Goal: Task Accomplishment & Management: Manage account settings

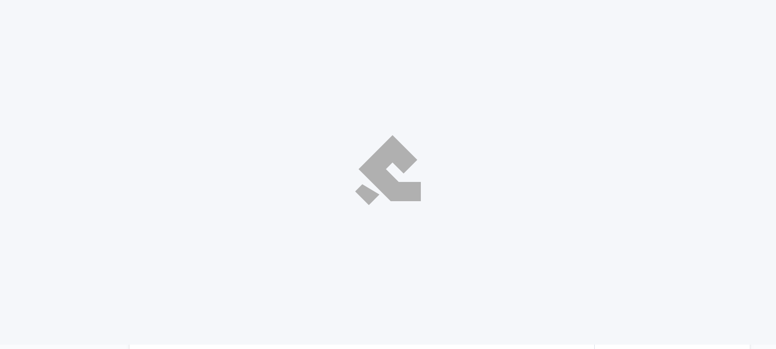
select select "ar"
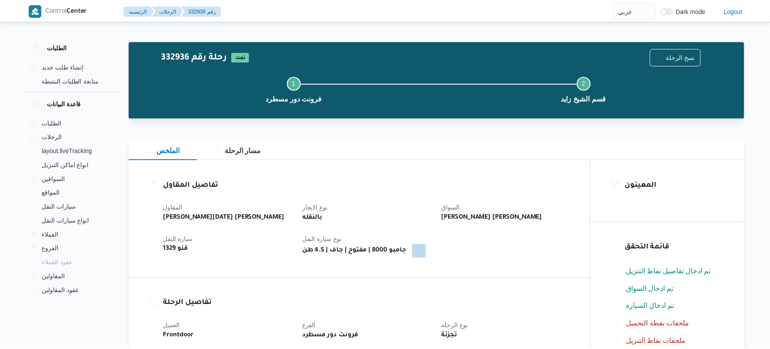
scroll to position [3, 0]
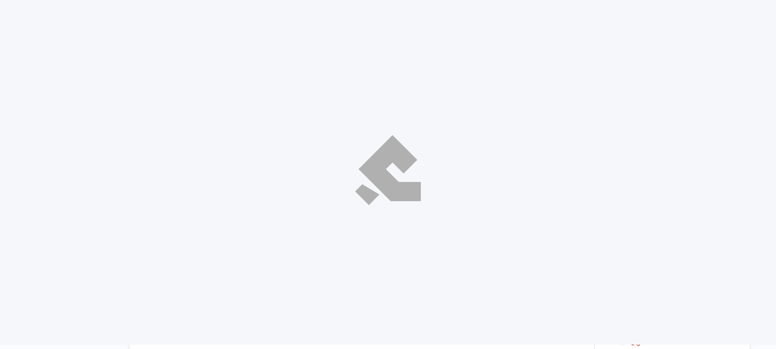
select select "ar"
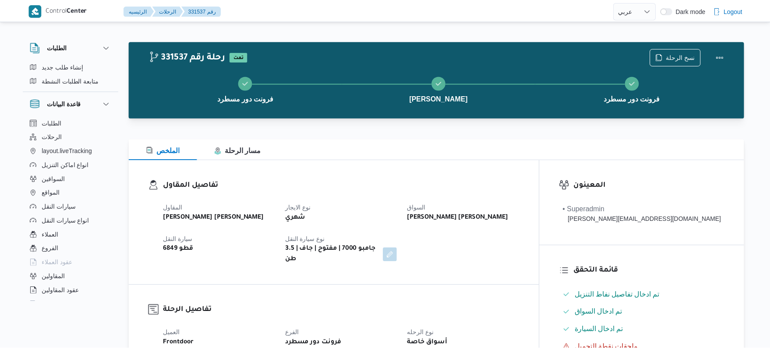
scroll to position [271, 0]
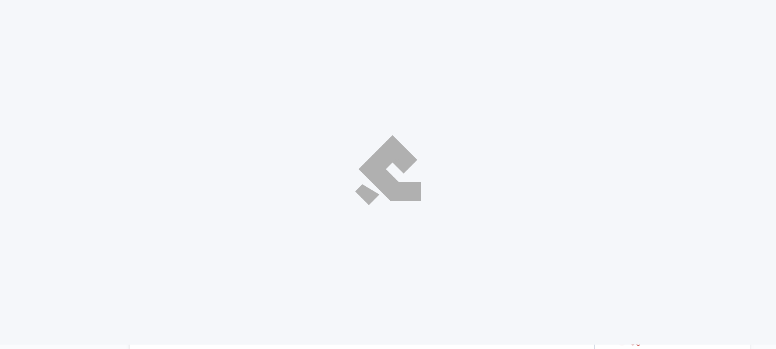
select select "ar"
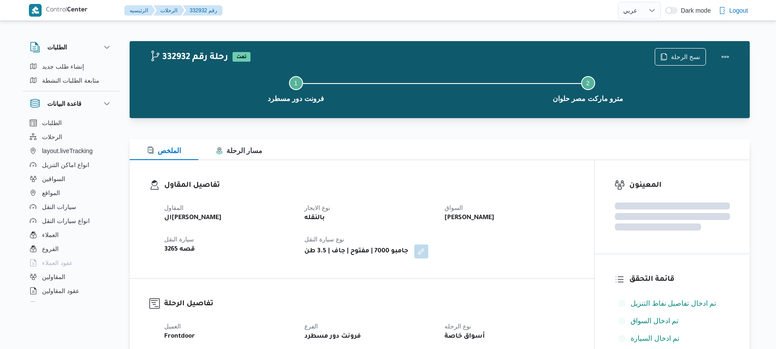
select select "ar"
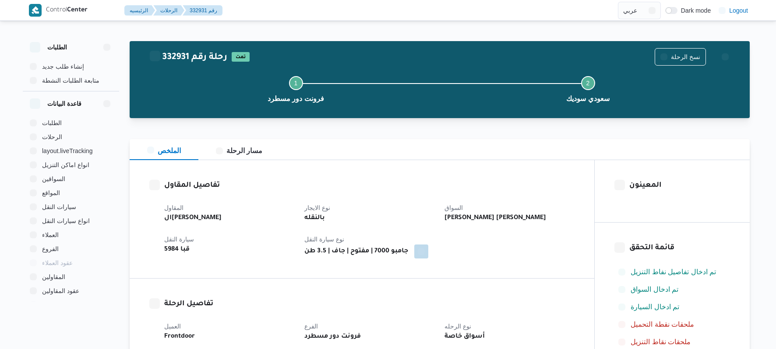
select select "ar"
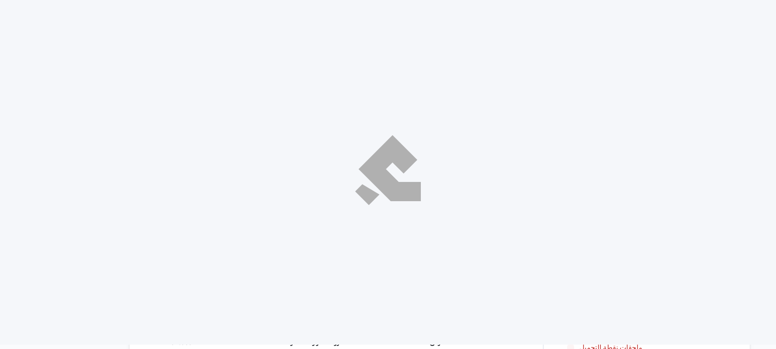
select select "ar"
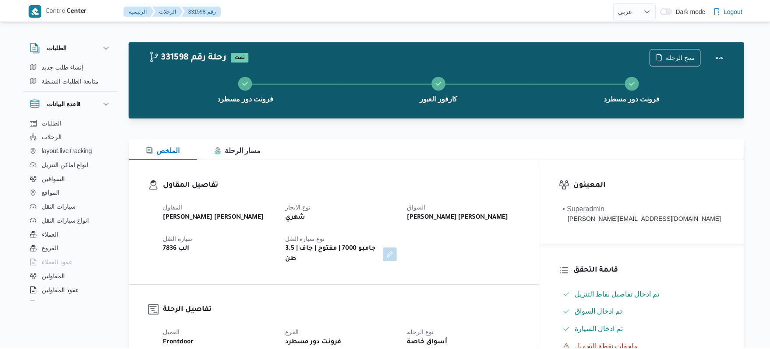
scroll to position [1370, 0]
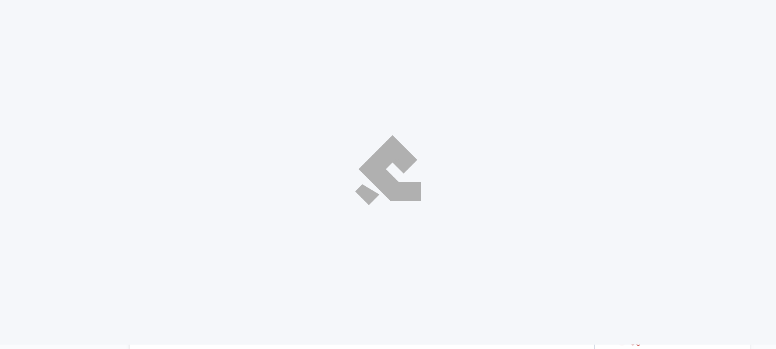
select select "ar"
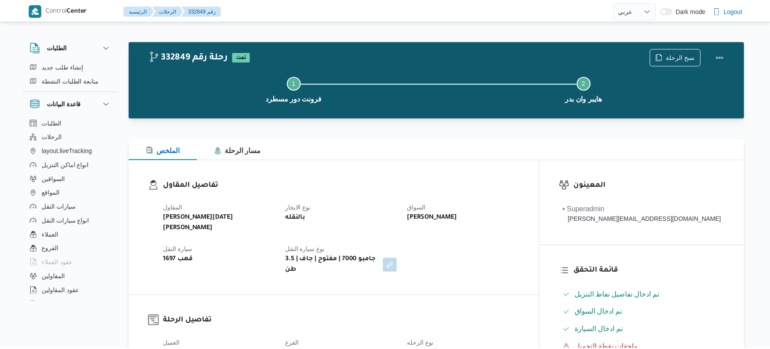
scroll to position [350, 0]
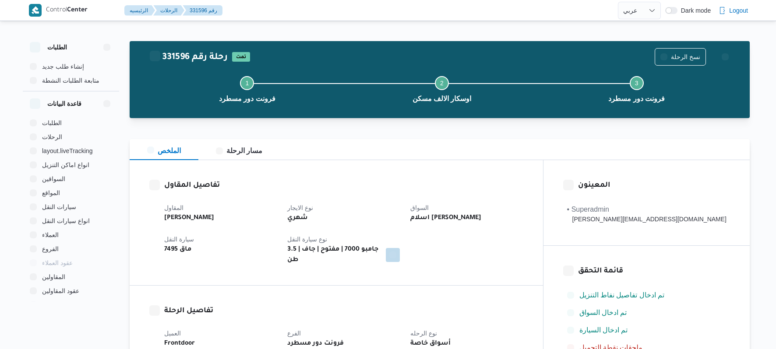
select select "ar"
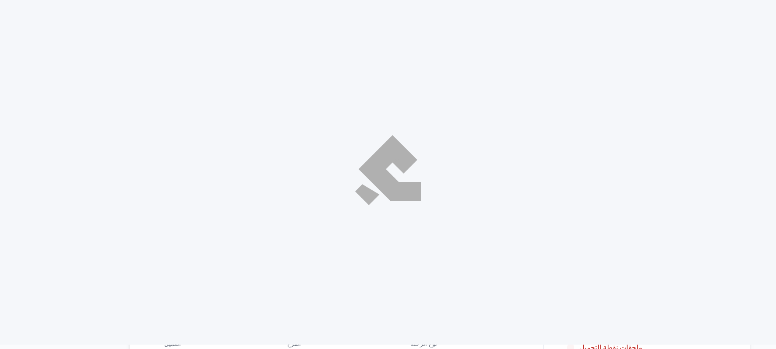
select select "ar"
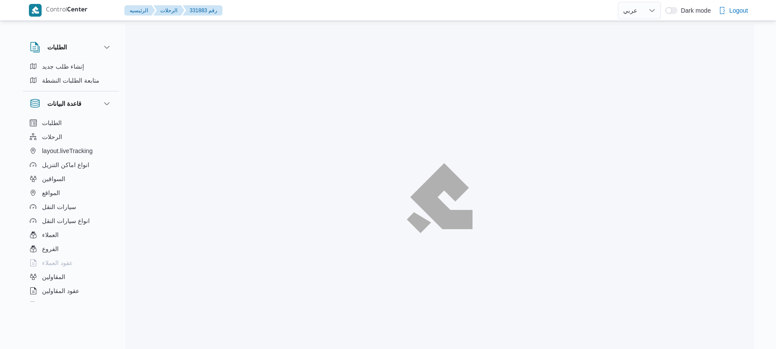
select select "ar"
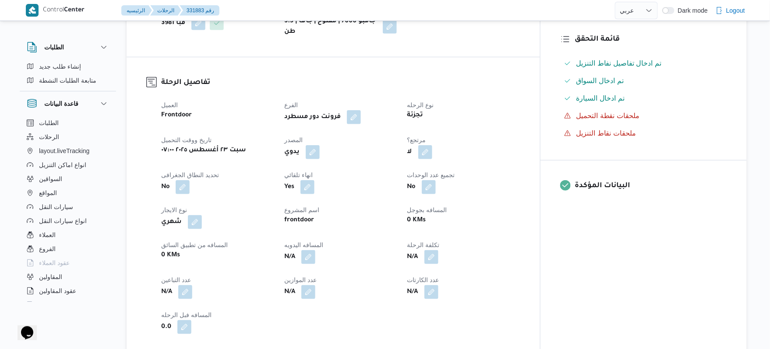
scroll to position [233, 0]
click at [320, 144] on button "button" at bounding box center [313, 151] width 14 height 14
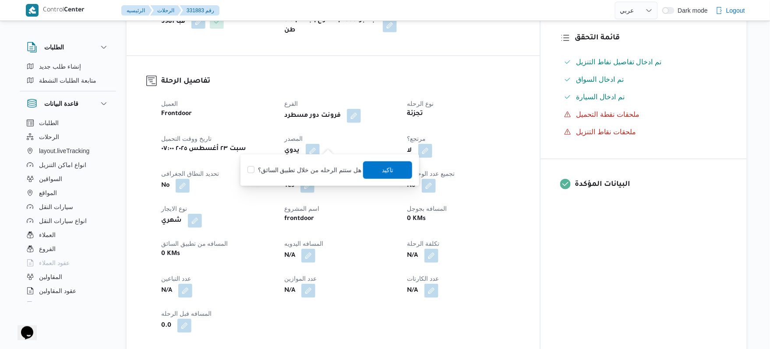
click at [353, 170] on label "هل ستتم الرحله من خلال تطبيق السائق؟" at bounding box center [304, 170] width 114 height 11
checkbox input "true"
click at [382, 170] on span "تاكيد" at bounding box center [387, 170] width 11 height 11
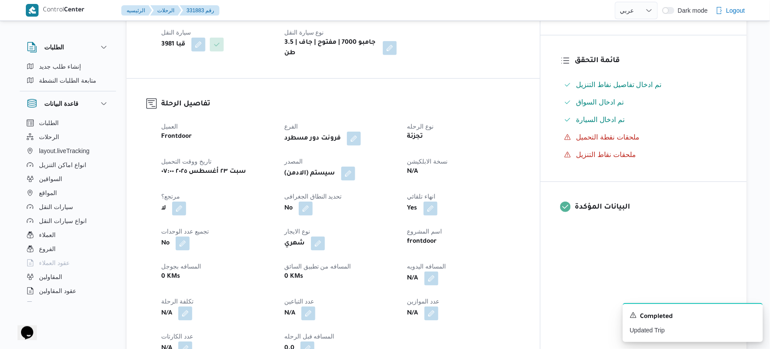
scroll to position [0, 0]
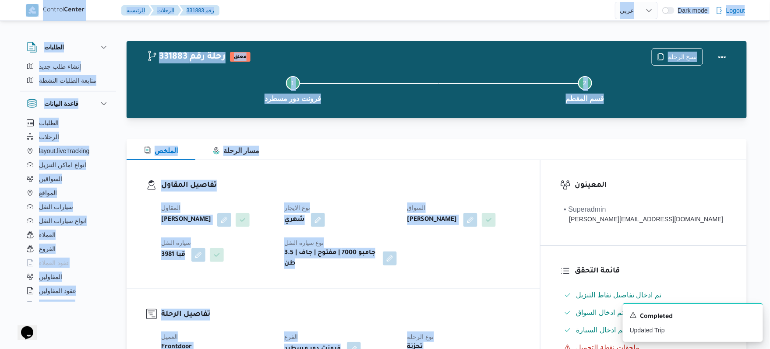
drag, startPoint x: 552, startPoint y: 120, endPoint x: 528, endPoint y: -71, distance: 192.1
click at [528, 0] on html "Control Center الرئيسيه الرحلات 331883 رقم English عربي Dark mode Logout الطلبا…" at bounding box center [385, 174] width 770 height 349
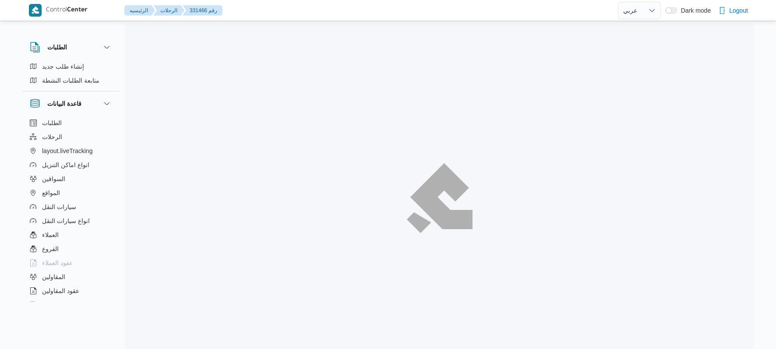
select select "ar"
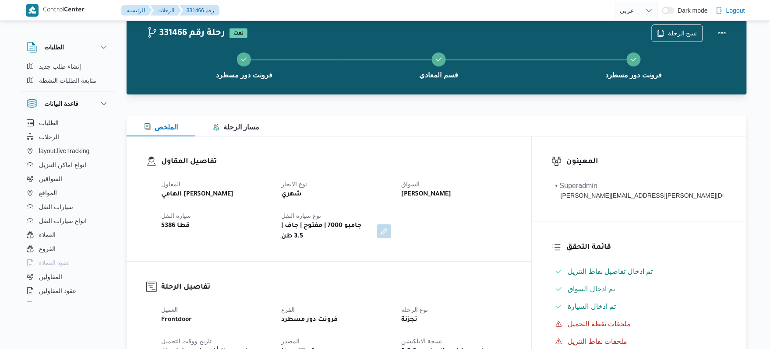
scroll to position [24, 0]
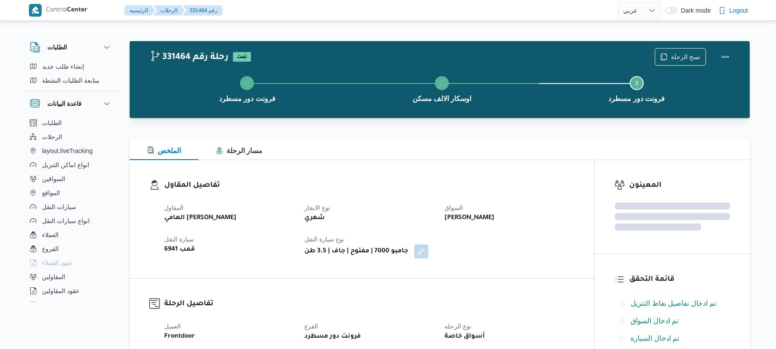
select select "ar"
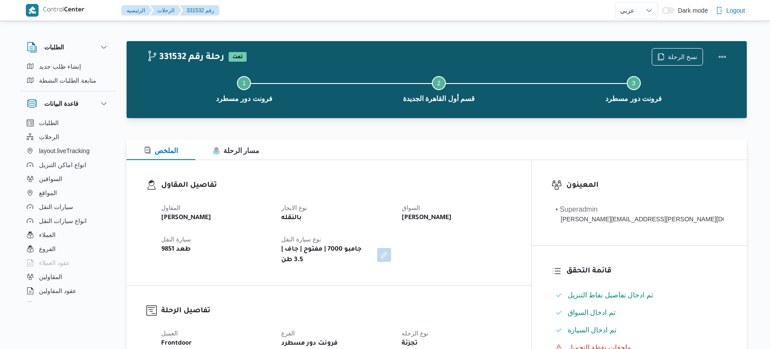
select select "ar"
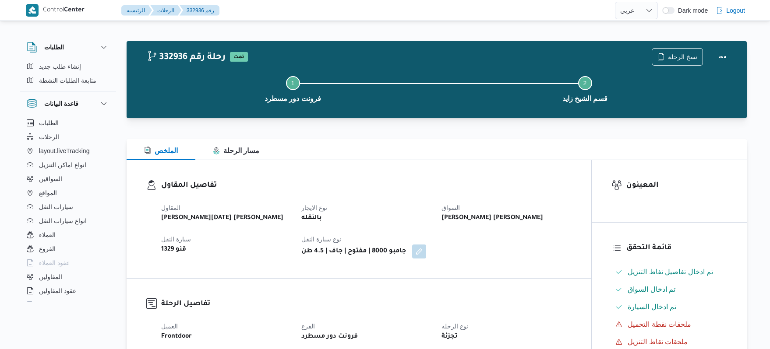
select select "ar"
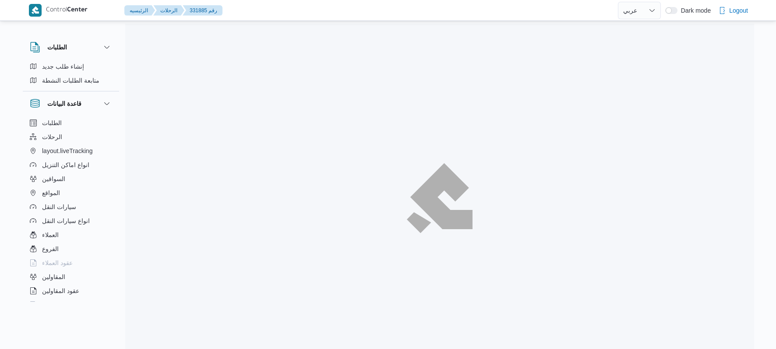
select select "ar"
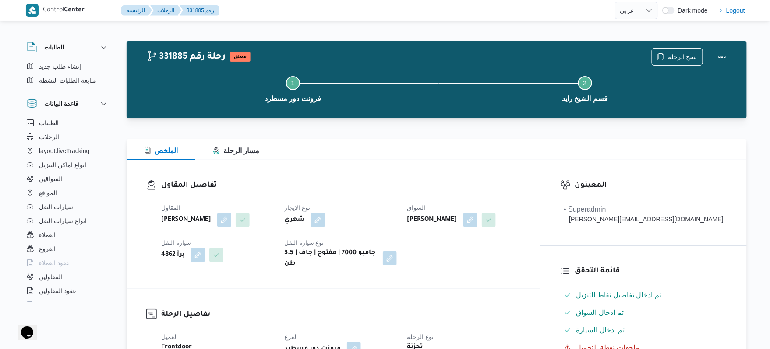
click at [424, 170] on div "تفاصيل المقاول المقاول عبدالواحد محمد احمد مسعد نوع الايجار شهري السواق عبدالوا…" at bounding box center [333, 224] width 413 height 129
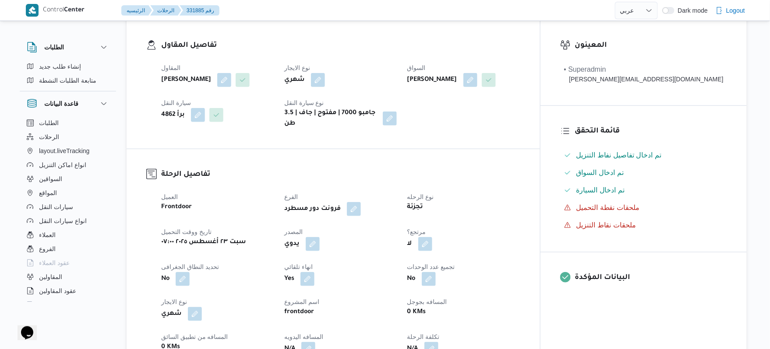
scroll to position [163, 0]
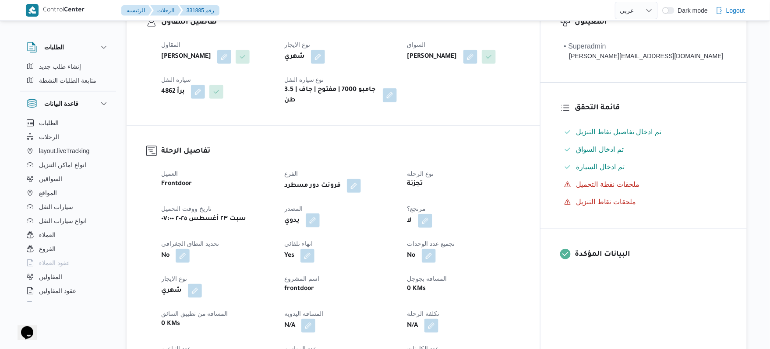
click at [320, 214] on button "button" at bounding box center [313, 221] width 14 height 14
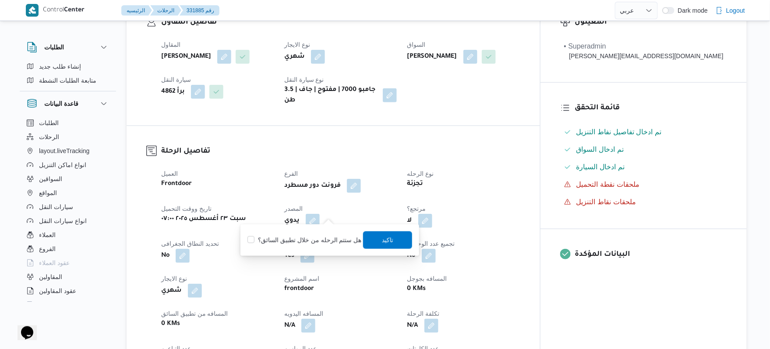
click at [317, 238] on label "هل ستتم الرحله من خلال تطبيق السائق؟" at bounding box center [304, 240] width 114 height 11
checkbox input "true"
click at [384, 237] on span "تاكيد" at bounding box center [387, 240] width 11 height 11
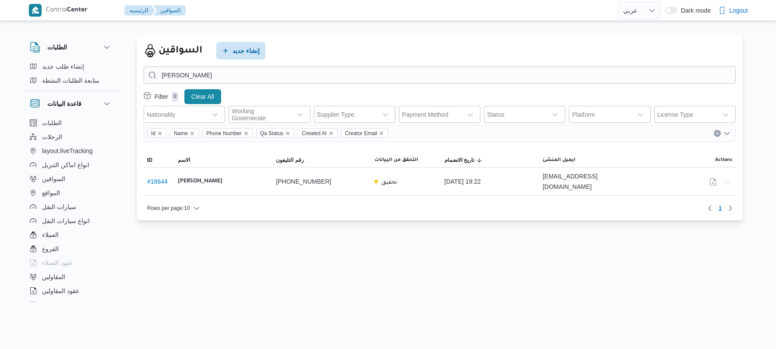
select select "ar"
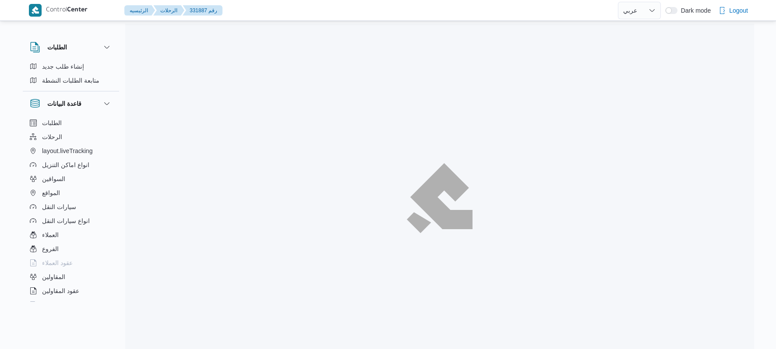
select select "ar"
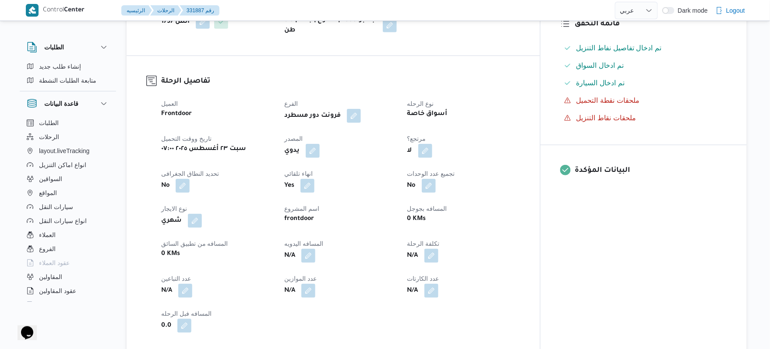
scroll to position [303, 0]
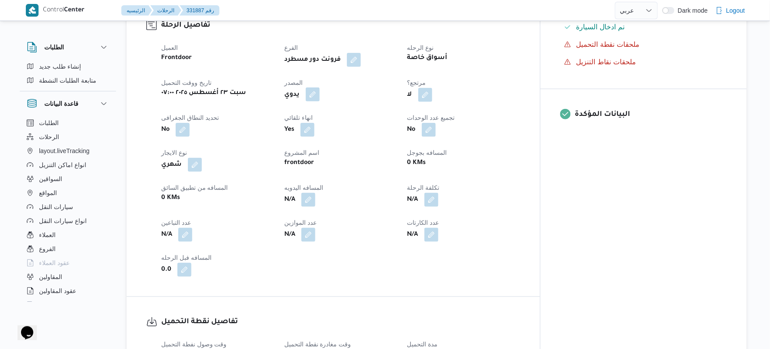
click at [320, 88] on button "button" at bounding box center [313, 95] width 14 height 14
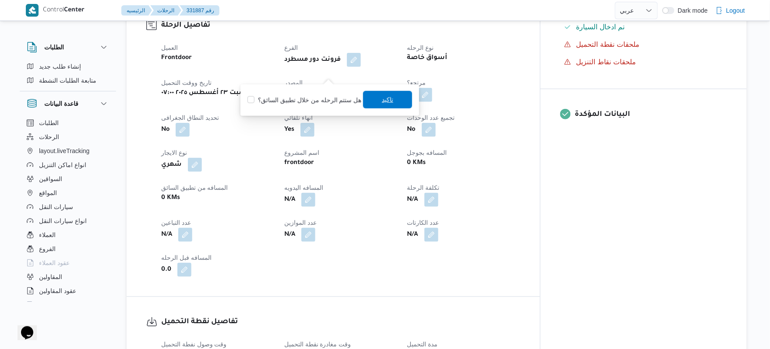
click at [392, 103] on span "تاكيد" at bounding box center [387, 100] width 49 height 18
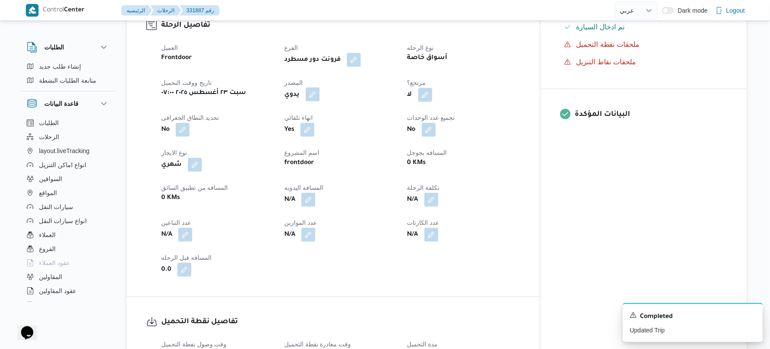
click at [320, 88] on button "button" at bounding box center [313, 95] width 14 height 14
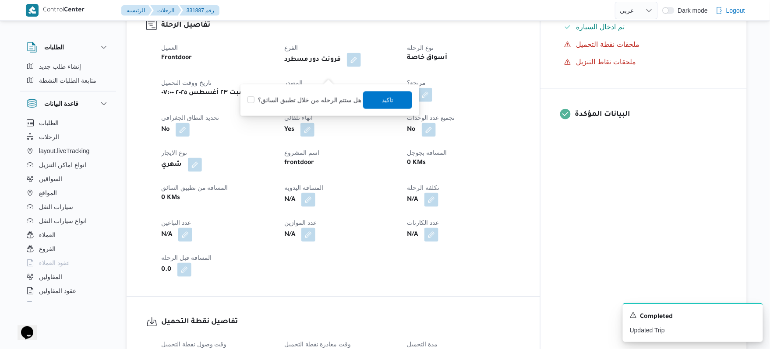
click at [303, 100] on label "هل ستتم الرحله من خلال تطبيق السائق؟" at bounding box center [304, 100] width 114 height 11
checkbox input "true"
click at [375, 98] on span "تاكيد" at bounding box center [387, 100] width 49 height 18
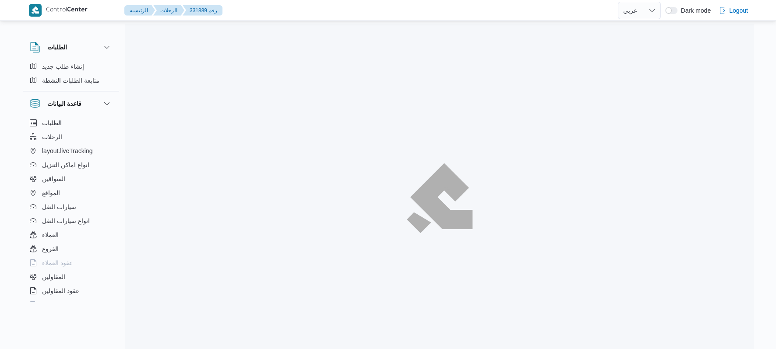
select select "ar"
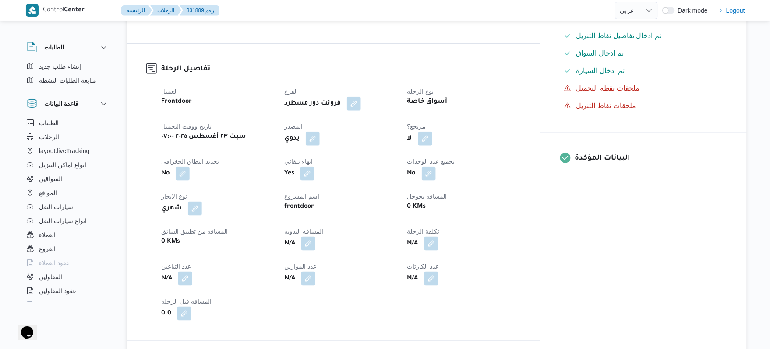
scroll to position [233, 0]
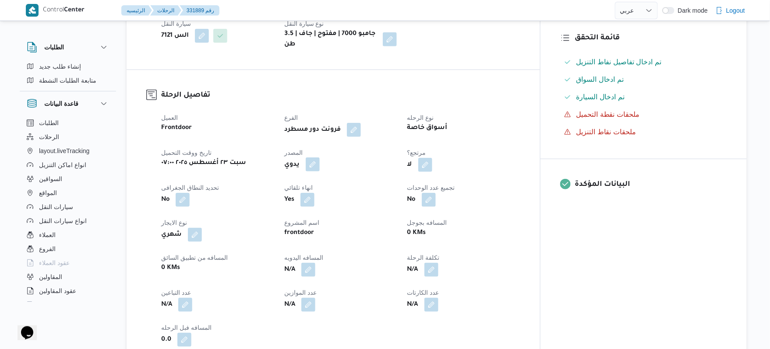
click at [320, 158] on button "button" at bounding box center [313, 165] width 14 height 14
click at [347, 185] on label "هل ستتم الرحله من خلال تطبيق السائق؟" at bounding box center [304, 184] width 114 height 11
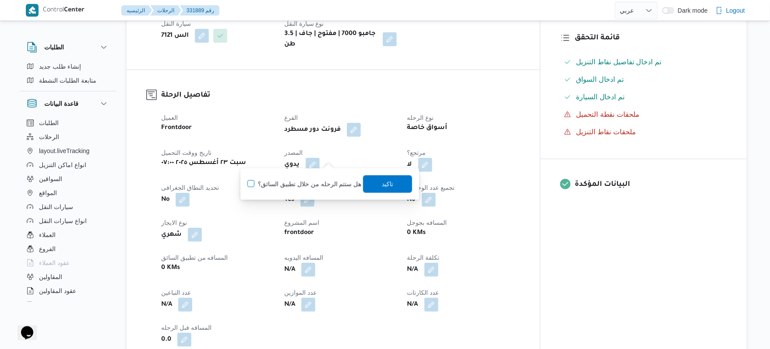
checkbox input "true"
click at [376, 186] on span "تاكيد" at bounding box center [387, 184] width 49 height 18
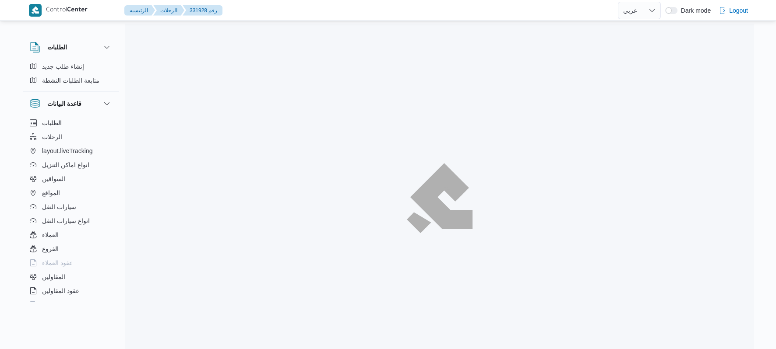
select select "ar"
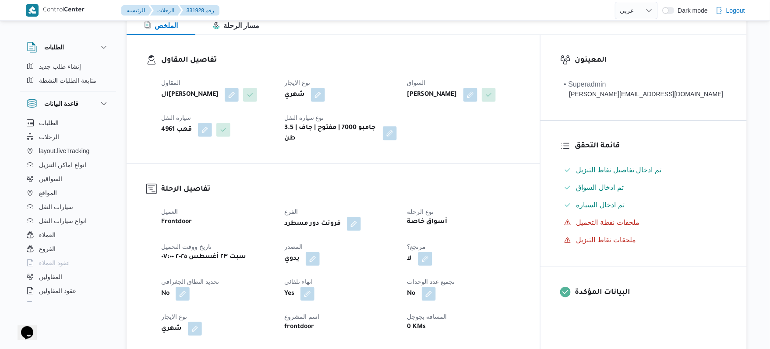
scroll to position [186, 0]
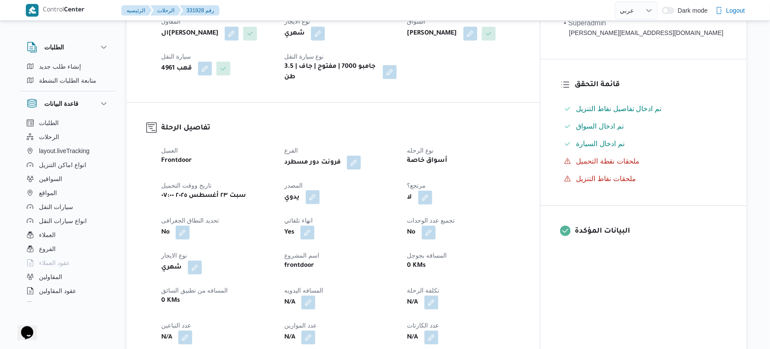
click at [320, 204] on button "button" at bounding box center [313, 197] width 14 height 14
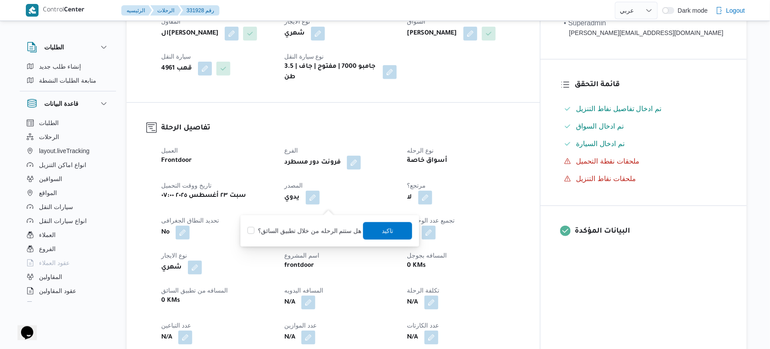
click at [313, 233] on label "هل ستتم الرحله من خلال تطبيق السائق؟" at bounding box center [304, 231] width 114 height 11
checkbox input "true"
click at [401, 228] on span "تاكيد" at bounding box center [387, 231] width 49 height 18
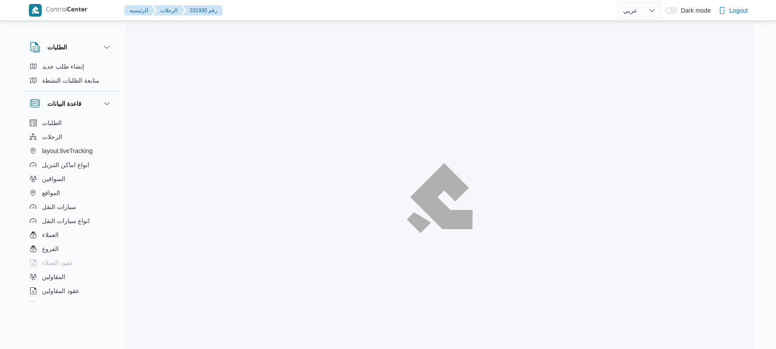
select select "ar"
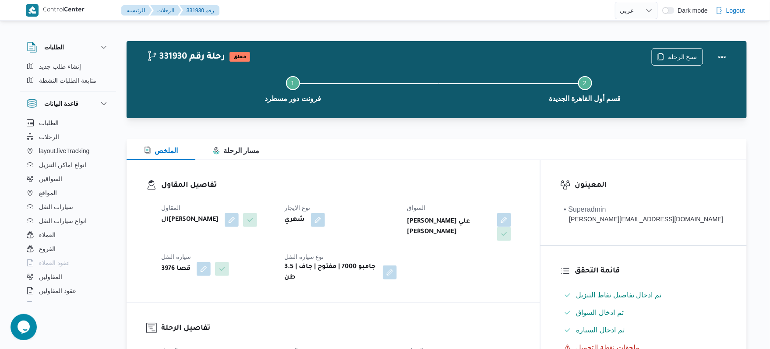
click at [387, 223] on div "شهري" at bounding box center [340, 220] width 114 height 16
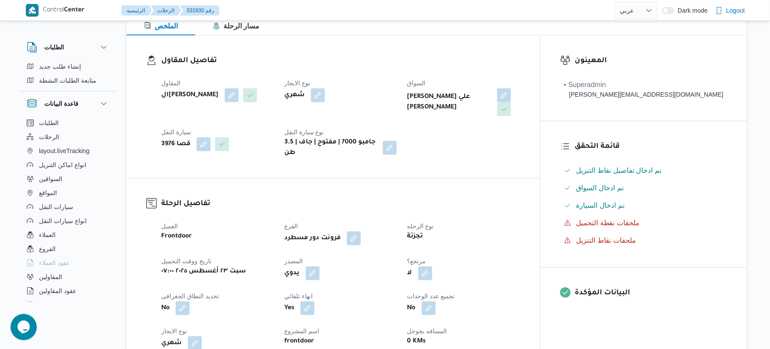
scroll to position [233, 0]
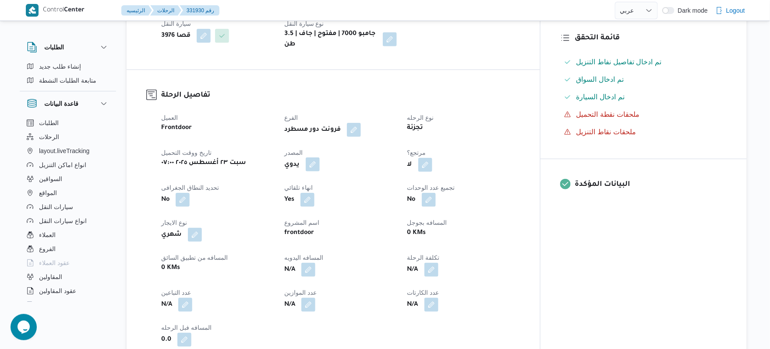
click at [320, 163] on button "button" at bounding box center [313, 165] width 14 height 14
click at [336, 183] on label "هل ستتم الرحله من خلال تطبيق السائق؟" at bounding box center [304, 184] width 114 height 11
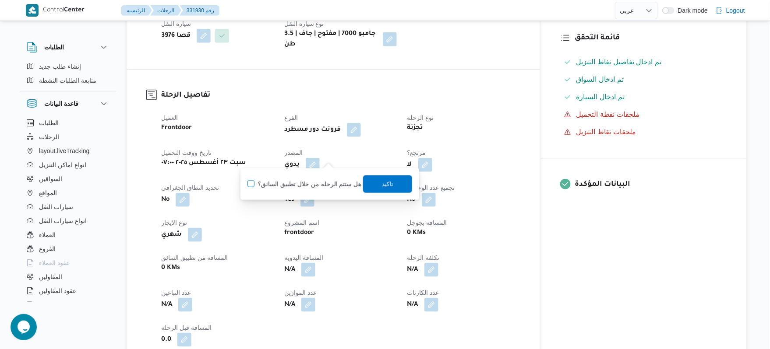
checkbox input "true"
click at [397, 183] on dt "انهاء تلقائي" at bounding box center [340, 188] width 113 height 11
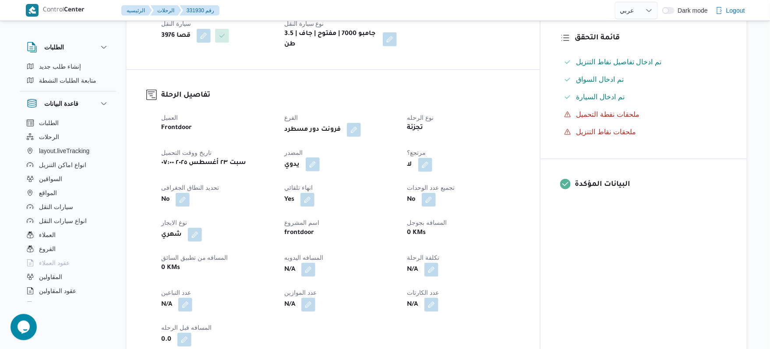
click at [320, 158] on button "button" at bounding box center [313, 165] width 14 height 14
click at [312, 182] on label "هل ستتم الرحله من خلال تطبيق السائق؟" at bounding box center [304, 184] width 114 height 11
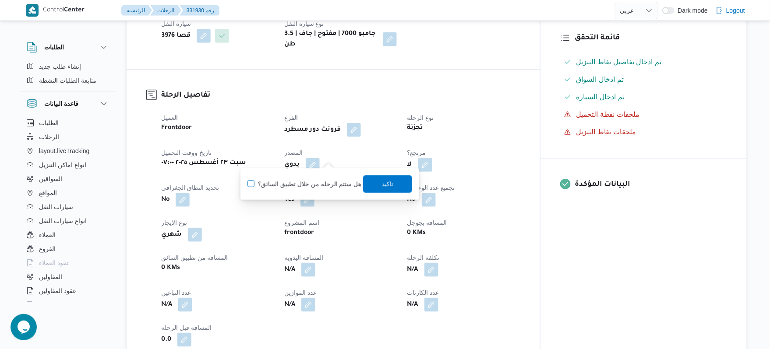
checkbox input "true"
click at [384, 183] on span "تاكيد" at bounding box center [387, 184] width 11 height 11
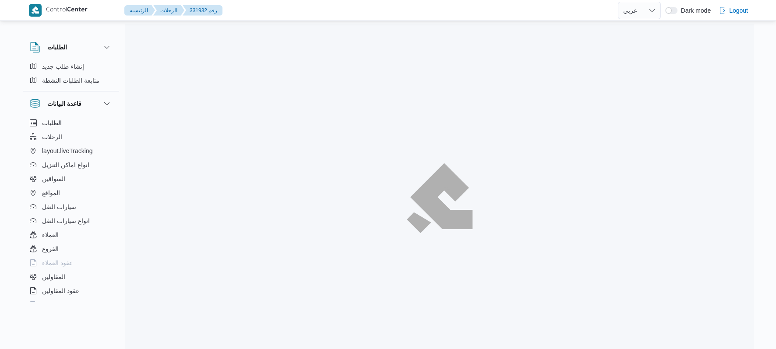
select select "ar"
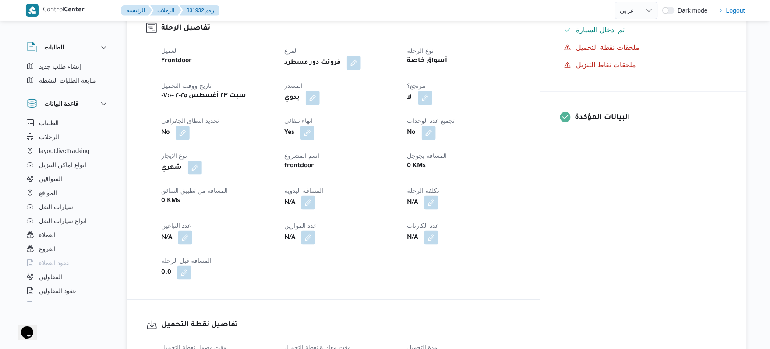
scroll to position [303, 0]
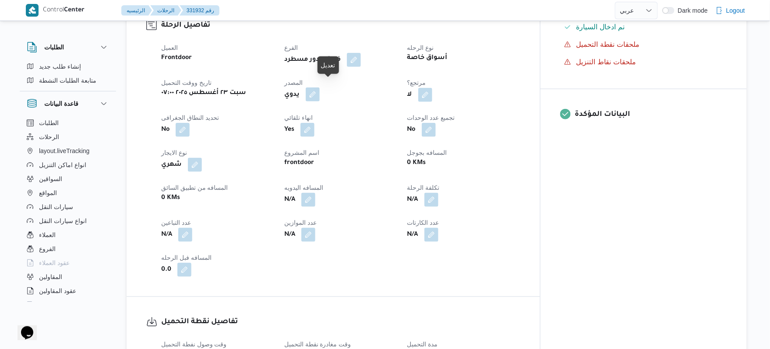
click at [320, 88] on button "button" at bounding box center [313, 95] width 14 height 14
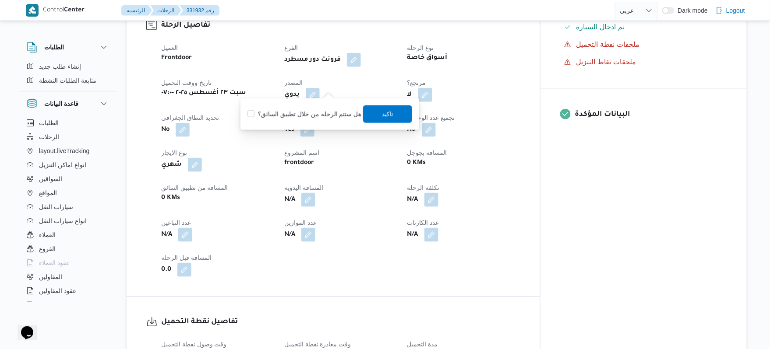
click at [322, 116] on label "هل ستتم الرحله من خلال تطبيق السائق؟" at bounding box center [304, 114] width 114 height 11
checkbox input "true"
click at [376, 114] on span "تاكيد" at bounding box center [387, 114] width 49 height 18
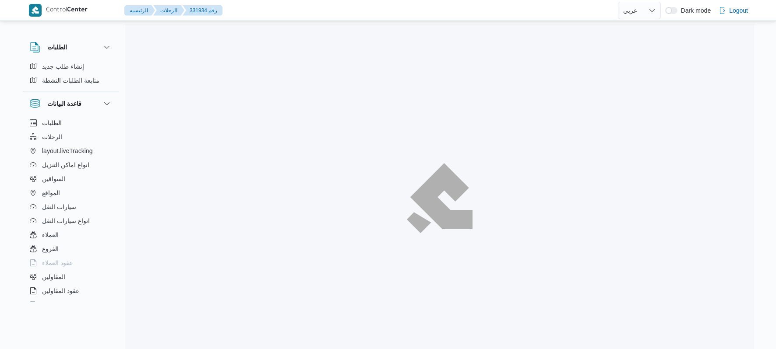
select select "ar"
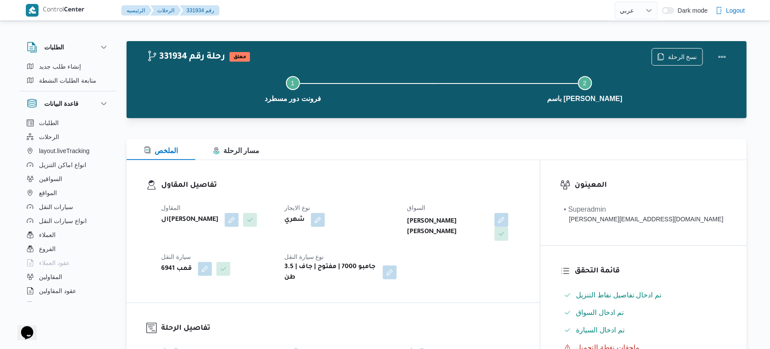
click at [517, 162] on div "تفاصيل المقاول المقاول الهامي محمد خالد علي نوع الايجار شهري السواق محمد سيد مح…" at bounding box center [333, 231] width 413 height 143
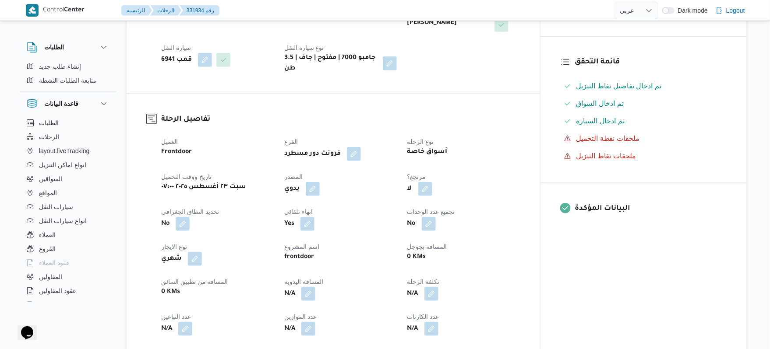
scroll to position [210, 0]
click at [320, 181] on button "button" at bounding box center [313, 188] width 14 height 14
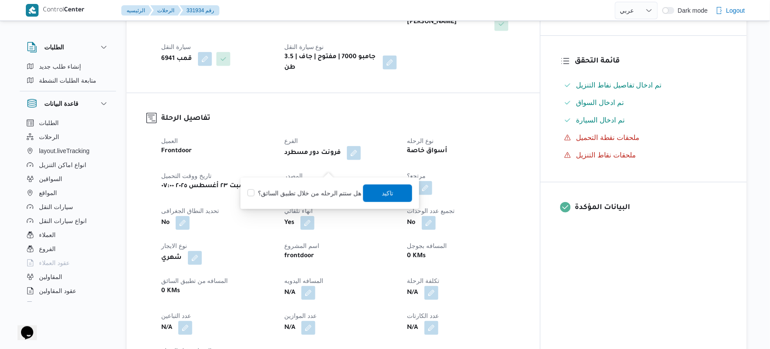
click at [324, 192] on label "هل ستتم الرحله من خلال تطبيق السائق؟" at bounding box center [304, 193] width 114 height 11
checkbox input "true"
click at [376, 193] on span "تاكيد" at bounding box center [387, 193] width 49 height 18
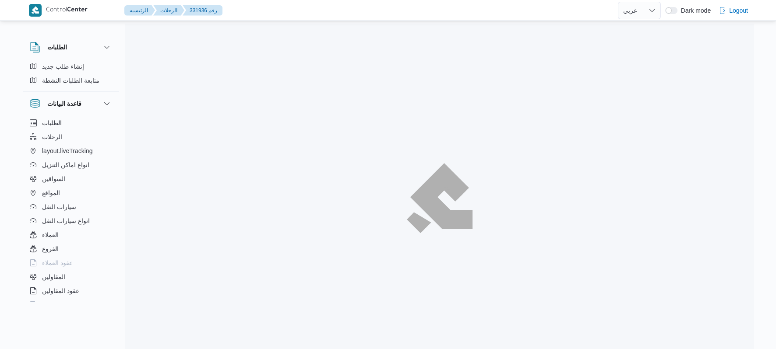
select select "ar"
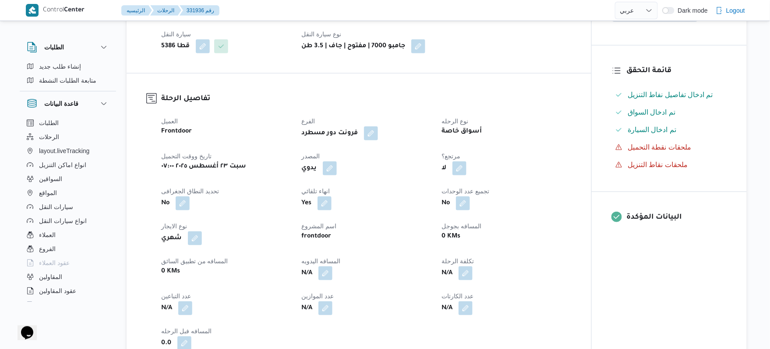
scroll to position [210, 0]
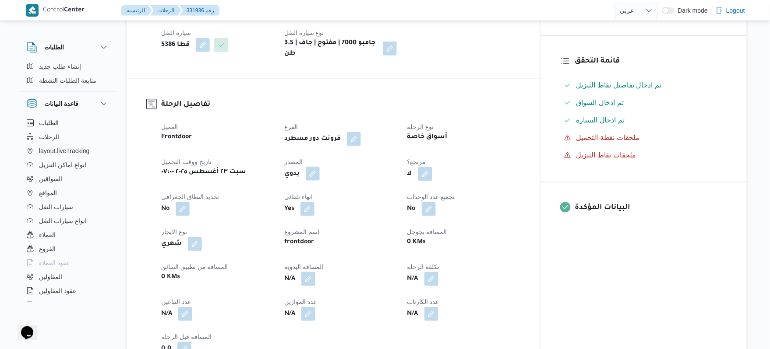
click at [320, 167] on button "button" at bounding box center [313, 174] width 14 height 14
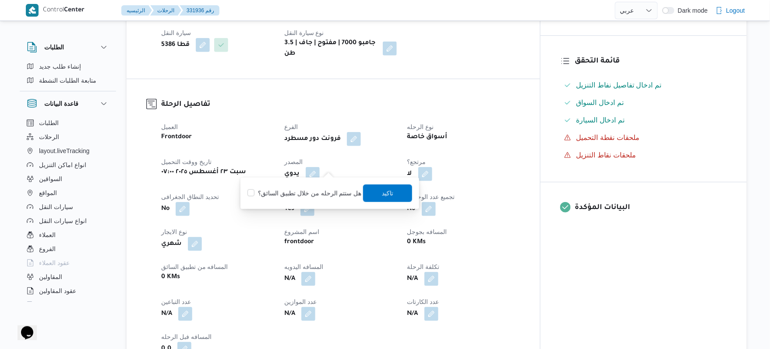
click at [326, 188] on label "هل ستتم الرحله من خلال تطبيق السائق؟" at bounding box center [304, 193] width 114 height 11
checkbox input "true"
click at [382, 191] on span "تاكيد" at bounding box center [387, 193] width 11 height 11
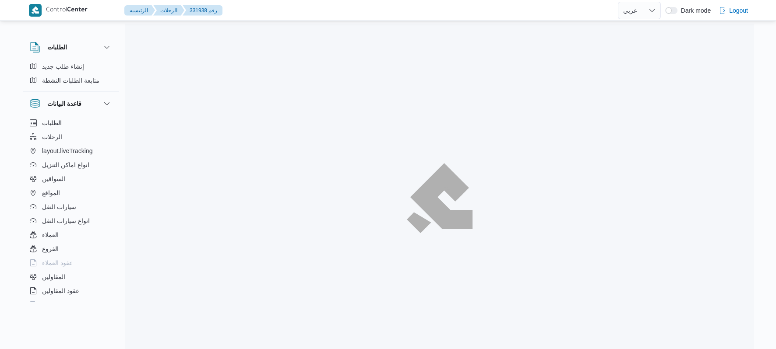
select select "ar"
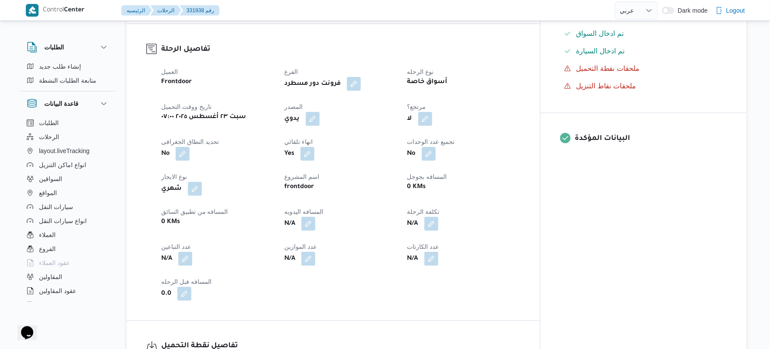
scroll to position [280, 0]
click at [320, 111] on button "button" at bounding box center [313, 118] width 14 height 14
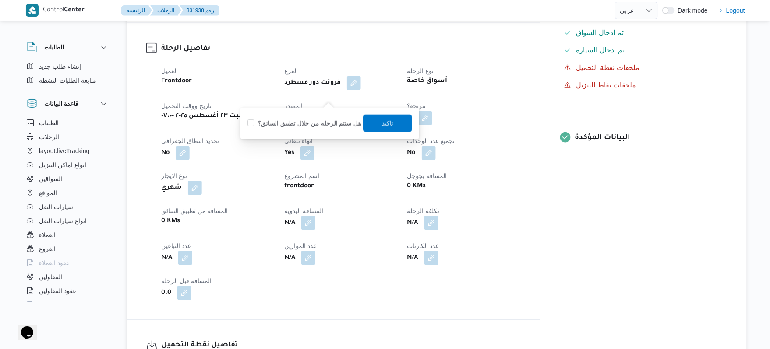
click at [330, 123] on label "هل ستتم الرحله من خلال تطبيق السائق؟" at bounding box center [304, 123] width 114 height 11
checkbox input "true"
click at [382, 123] on span "تاكيد" at bounding box center [387, 123] width 11 height 11
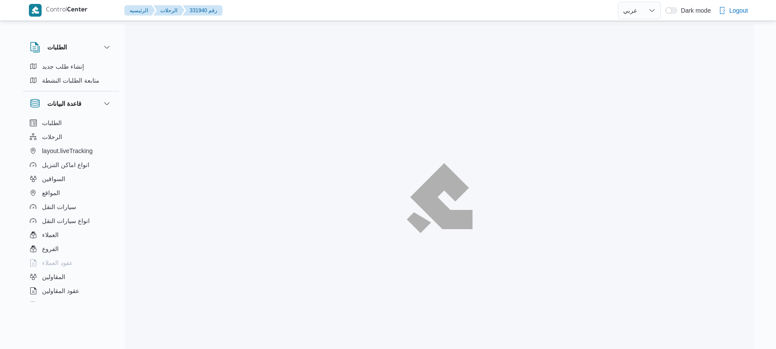
select select "ar"
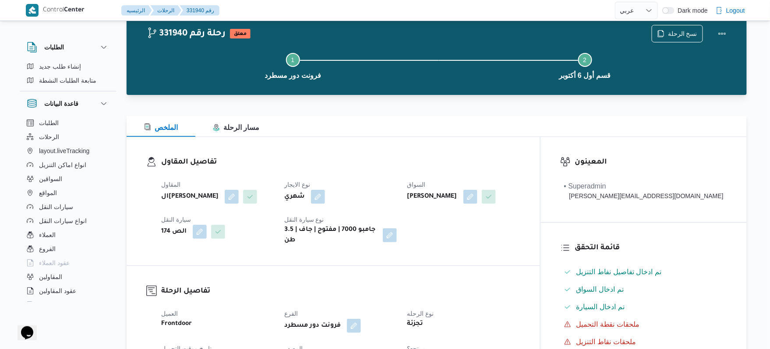
scroll to position [116, 0]
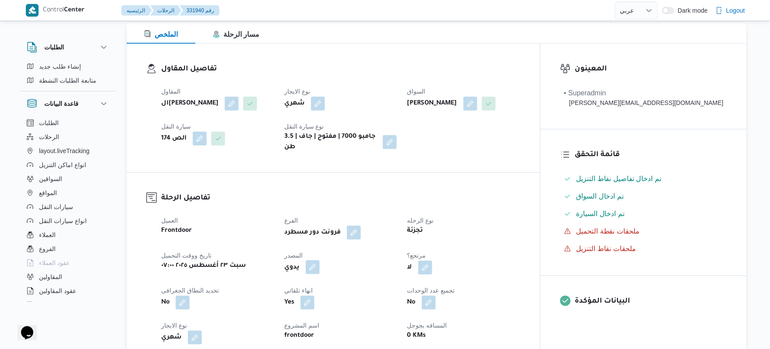
click at [320, 261] on button "button" at bounding box center [313, 267] width 14 height 14
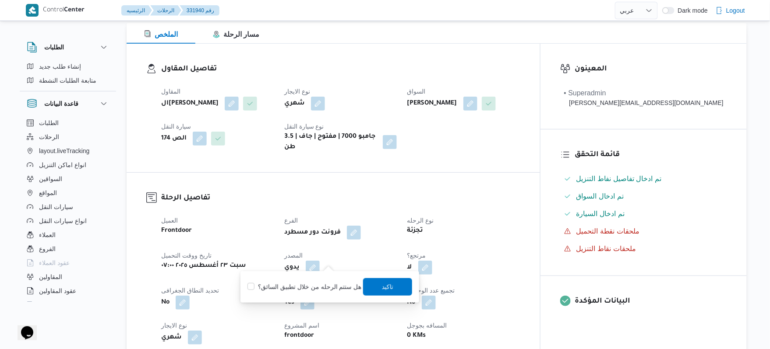
click at [324, 285] on label "هل ستتم الرحله من خلال تطبيق السائق؟" at bounding box center [304, 287] width 114 height 11
checkbox input "true"
click at [384, 288] on span "تاكيد" at bounding box center [387, 286] width 11 height 11
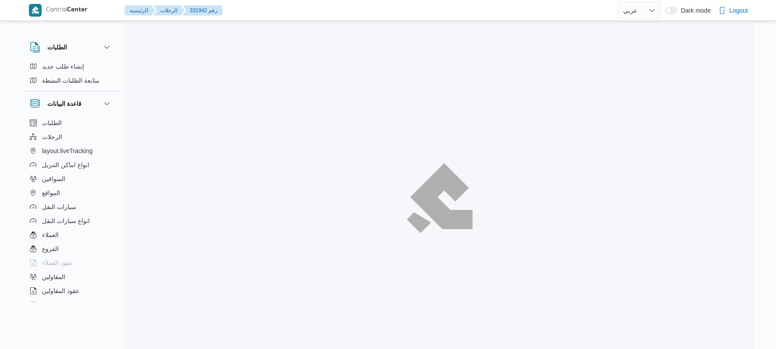
select select "ar"
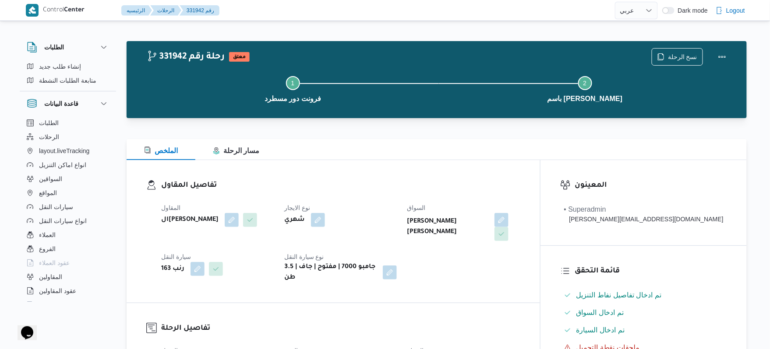
click at [440, 144] on div "الملخص مسار الرحلة" at bounding box center [437, 149] width 620 height 21
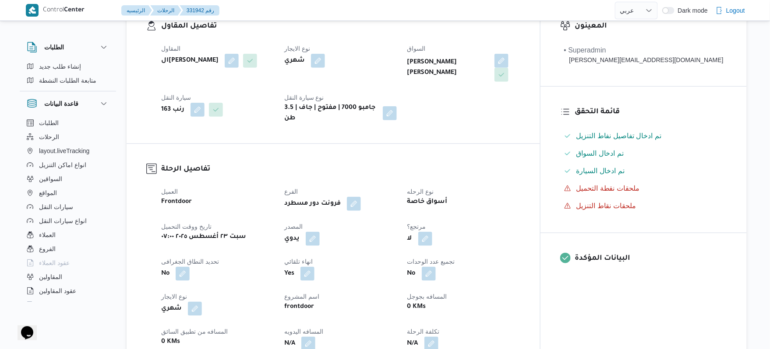
scroll to position [210, 0]
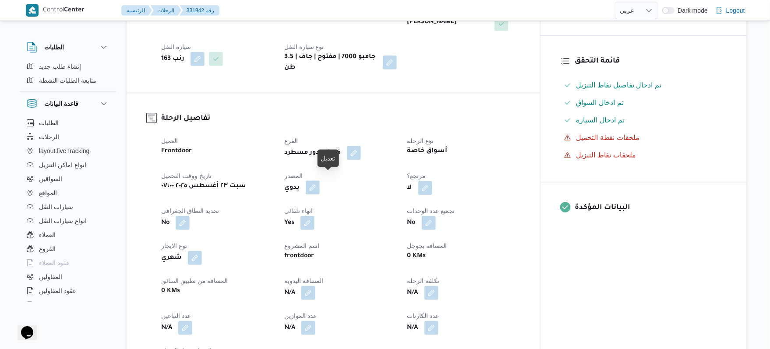
click at [320, 182] on button "button" at bounding box center [313, 188] width 14 height 14
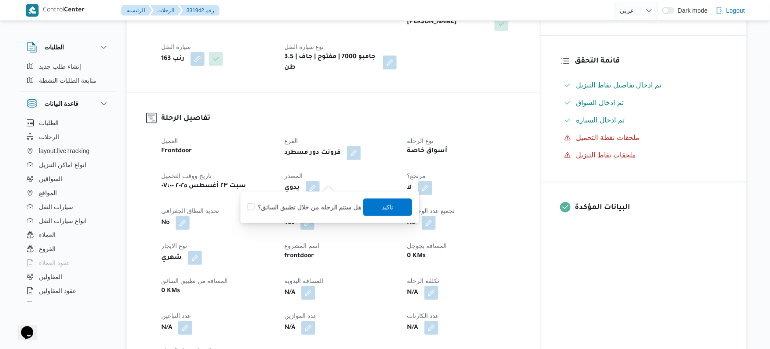
click at [326, 202] on label "هل ستتم الرحله من خلال تطبيق السائق؟" at bounding box center [304, 207] width 114 height 11
checkbox input "true"
click at [382, 207] on span "تاكيد" at bounding box center [387, 207] width 11 height 11
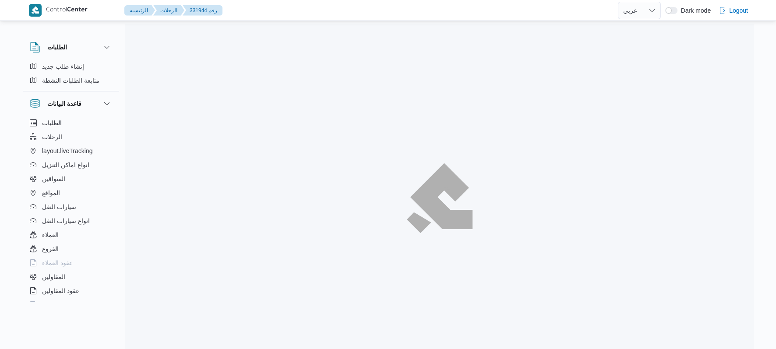
select select "ar"
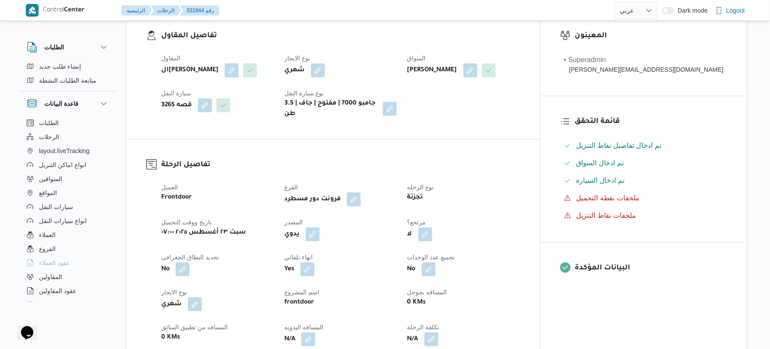
scroll to position [233, 0]
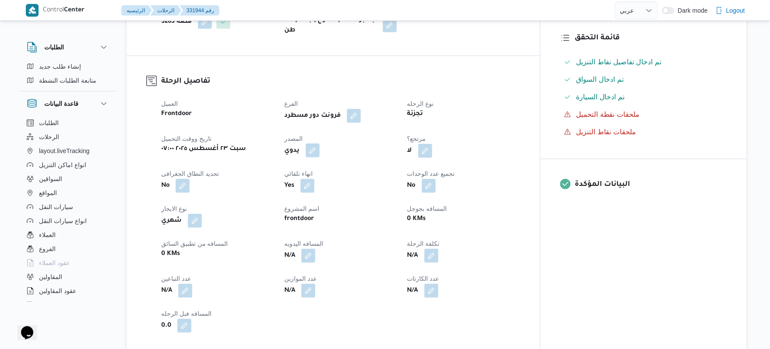
click at [320, 158] on button "button" at bounding box center [313, 151] width 14 height 14
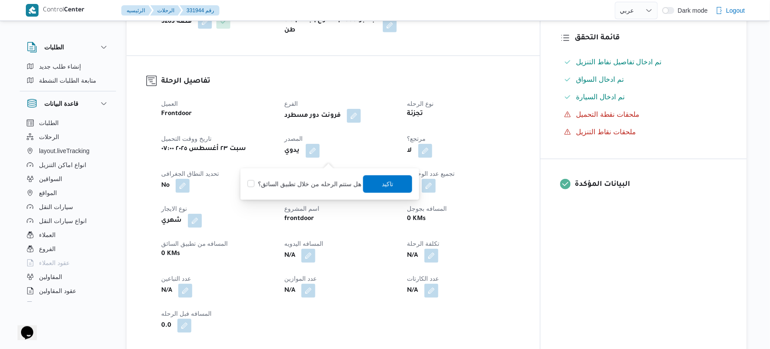
click at [323, 183] on label "هل ستتم الرحله من خلال تطبيق السائق؟" at bounding box center [304, 184] width 114 height 11
checkbox input "true"
click at [396, 183] on span "تاكيد" at bounding box center [387, 184] width 49 height 18
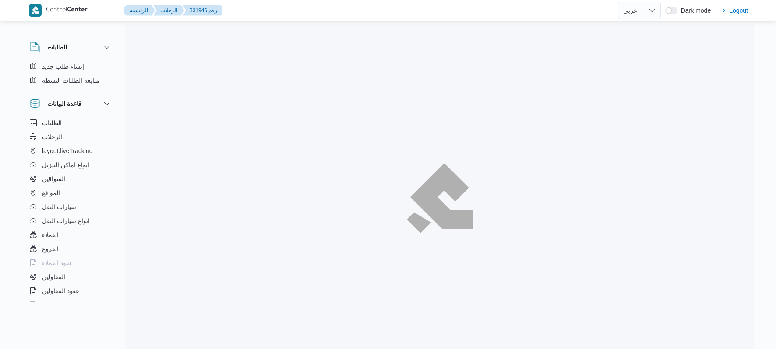
select select "ar"
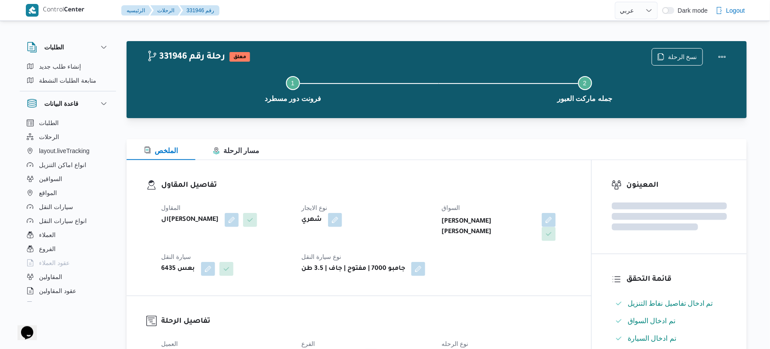
click at [431, 162] on div "تفاصيل المقاول المقاول الهامي [PERSON_NAME] نوع الايجار شهري [PERSON_NAME] [PER…" at bounding box center [359, 228] width 464 height 136
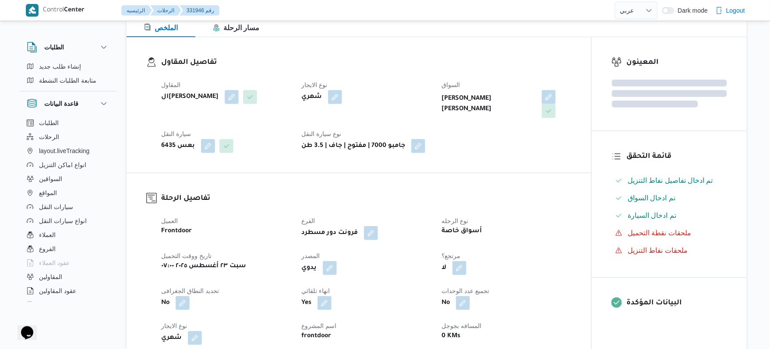
scroll to position [233, 0]
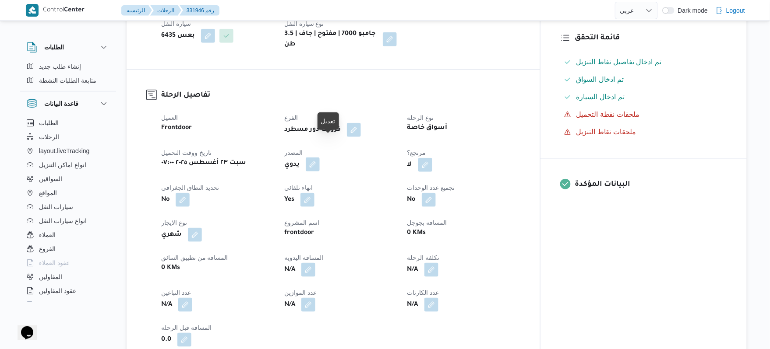
click at [320, 158] on button "button" at bounding box center [313, 165] width 14 height 14
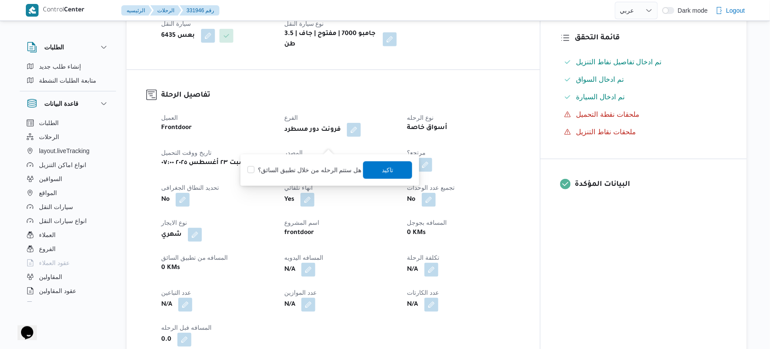
click at [316, 170] on label "هل ستتم الرحله من خلال تطبيق السائق؟" at bounding box center [304, 170] width 114 height 11
checkbox input "true"
click at [376, 172] on span "تاكيد" at bounding box center [387, 171] width 49 height 18
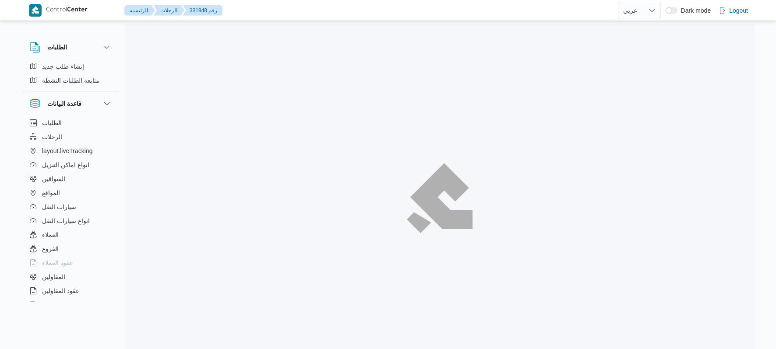
select select "ar"
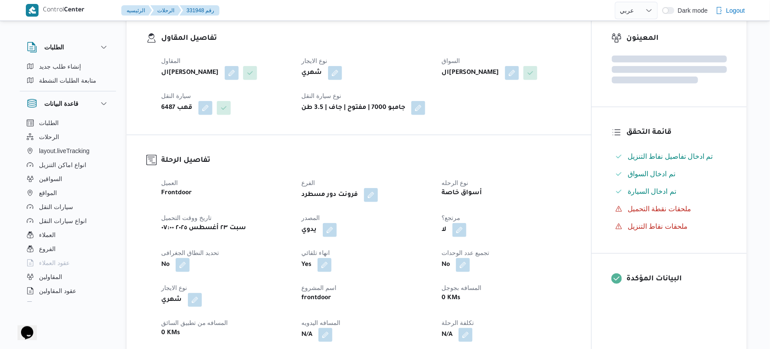
scroll to position [210, 0]
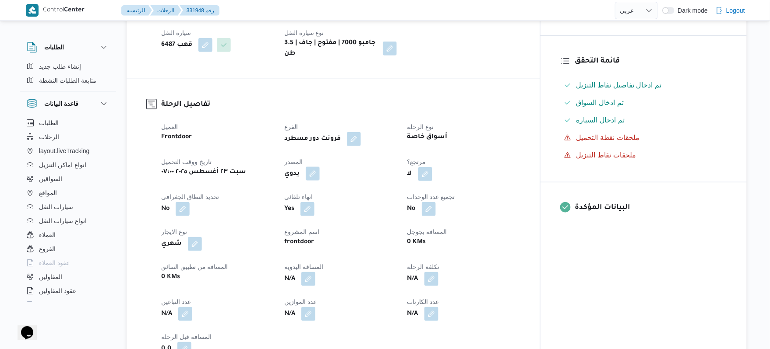
click at [320, 167] on button "button" at bounding box center [313, 174] width 14 height 14
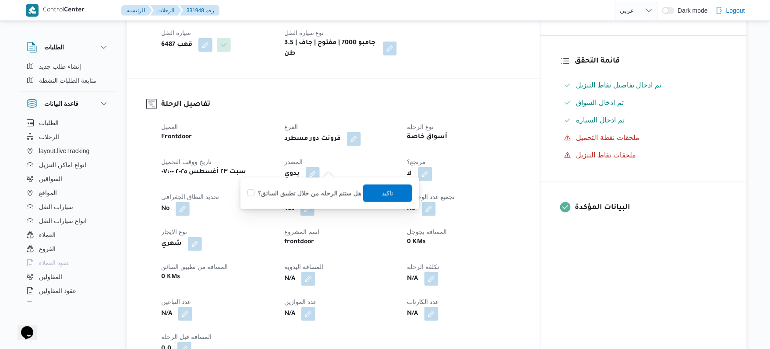
click at [323, 193] on label "هل ستتم الرحله من خلال تطبيق السائق؟" at bounding box center [304, 193] width 114 height 11
checkbox input "true"
click at [383, 191] on span "تاكيد" at bounding box center [387, 193] width 11 height 11
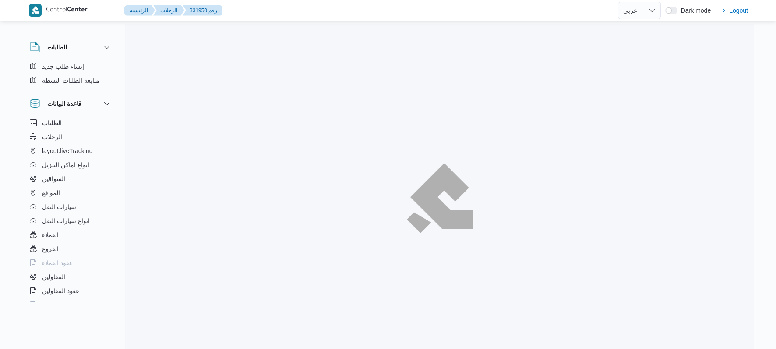
select select "ar"
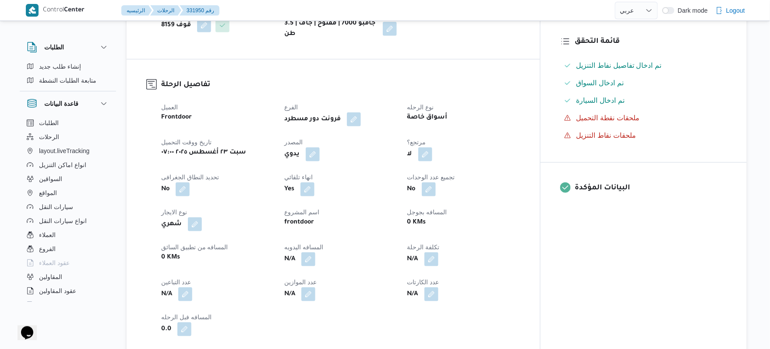
scroll to position [233, 0]
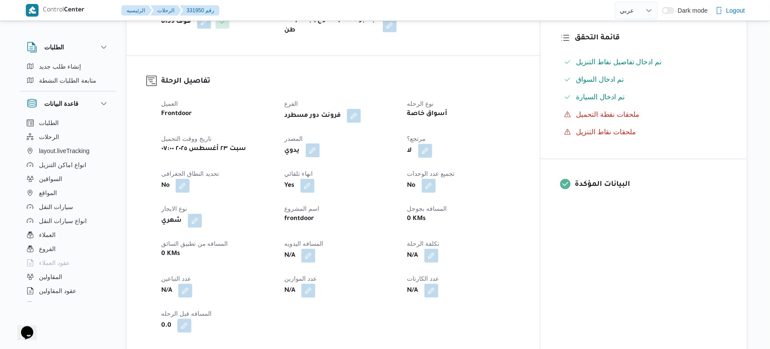
click at [320, 144] on button "button" at bounding box center [313, 151] width 14 height 14
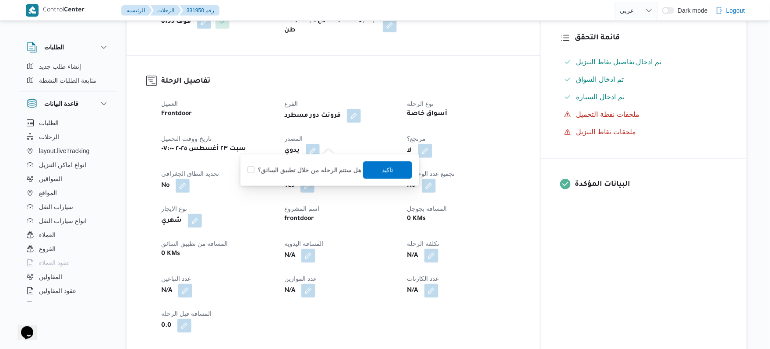
click at [320, 168] on label "هل ستتم الرحله من خلال تطبيق السائق؟" at bounding box center [304, 170] width 114 height 11
checkbox input "true"
click at [382, 167] on span "تاكيد" at bounding box center [387, 170] width 11 height 11
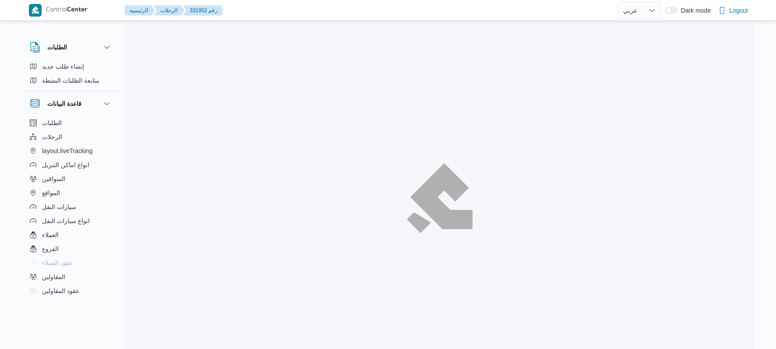
select select "ar"
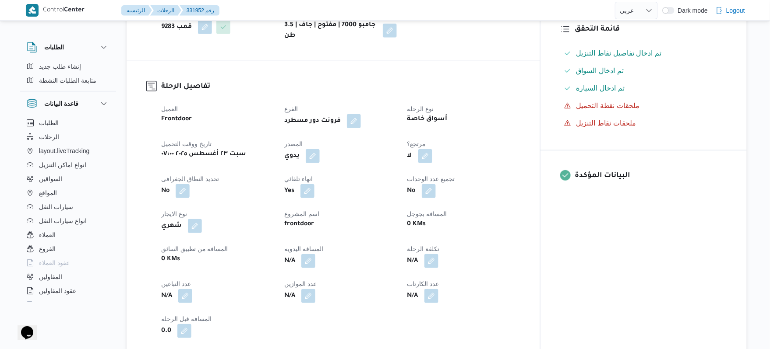
scroll to position [257, 0]
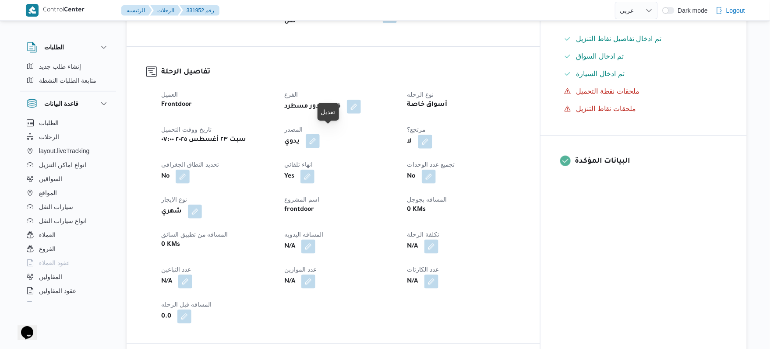
click at [320, 135] on button "button" at bounding box center [313, 141] width 14 height 14
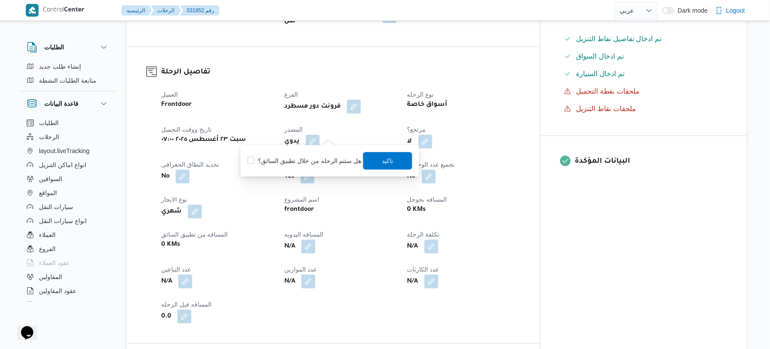
click at [322, 161] on label "هل ستتم الرحله من خلال تطبيق السائق؟" at bounding box center [304, 161] width 114 height 11
checkbox input "true"
click at [382, 161] on span "تاكيد" at bounding box center [387, 161] width 11 height 11
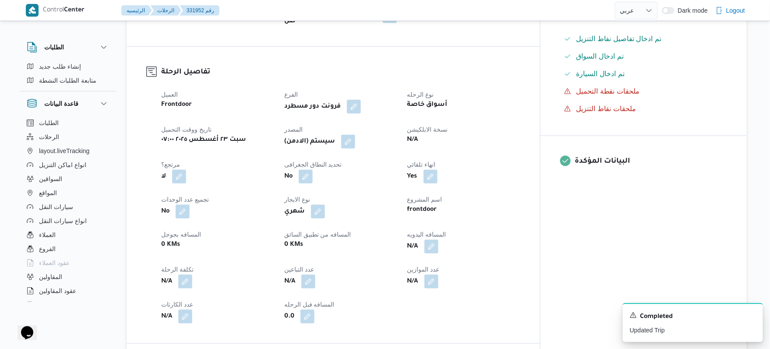
click at [520, 67] on h3 "تفاصيل الرحلة" at bounding box center [340, 73] width 359 height 12
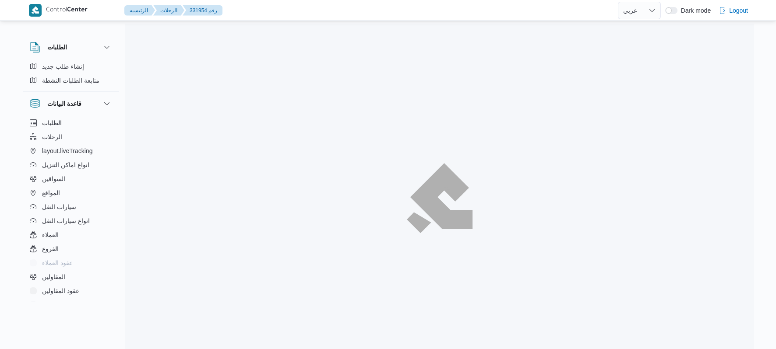
select select "ar"
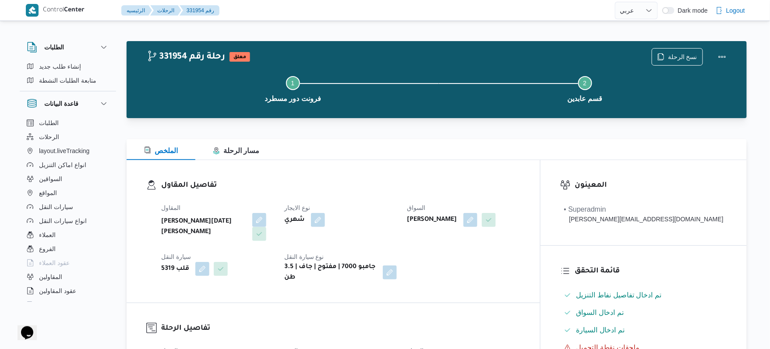
click at [418, 142] on div "الملخص مسار الرحلة" at bounding box center [437, 149] width 620 height 21
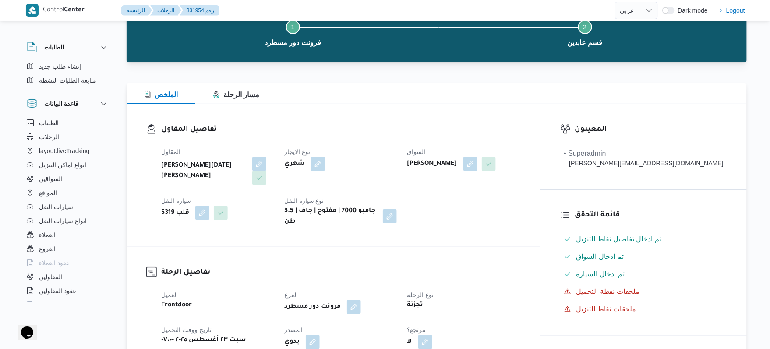
scroll to position [186, 0]
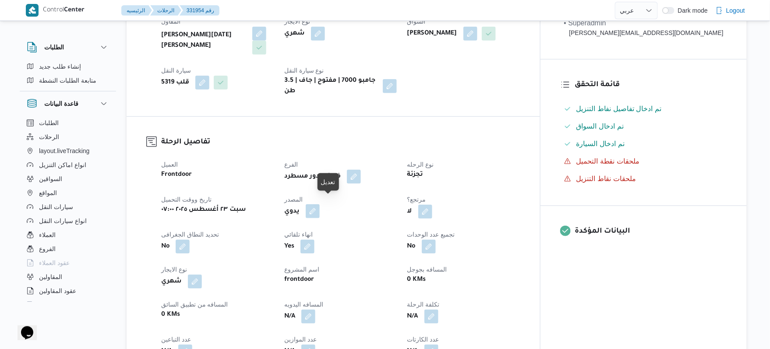
click at [320, 204] on button "button" at bounding box center [313, 211] width 14 height 14
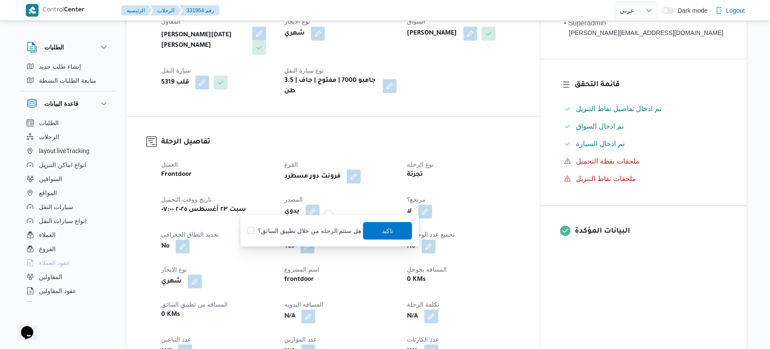
click at [328, 230] on label "هل ستتم الرحله من خلال تطبيق السائق؟" at bounding box center [304, 231] width 114 height 11
checkbox input "true"
click at [382, 226] on span "تاكيد" at bounding box center [387, 230] width 11 height 11
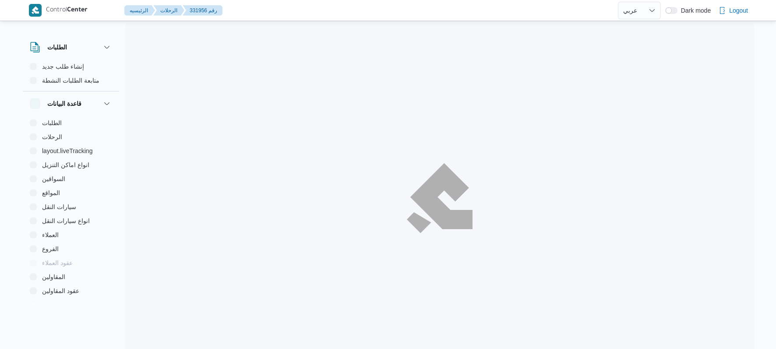
select select "ar"
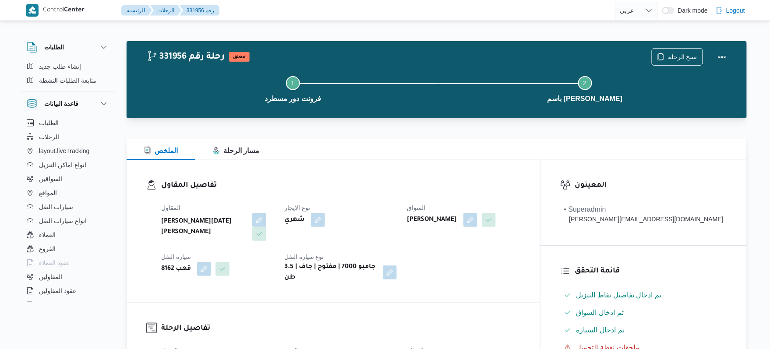
click at [507, 169] on div "تفاصيل المقاول المقاول ابراهيم رمضان ابراهيم عثمان ابوباشا نوع الايجار شهري الس…" at bounding box center [333, 231] width 413 height 143
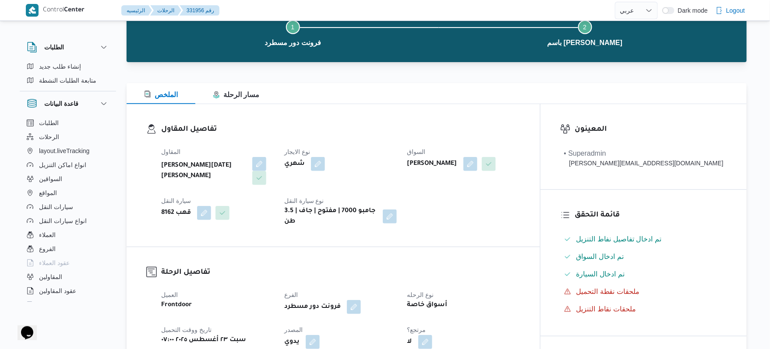
scroll to position [210, 0]
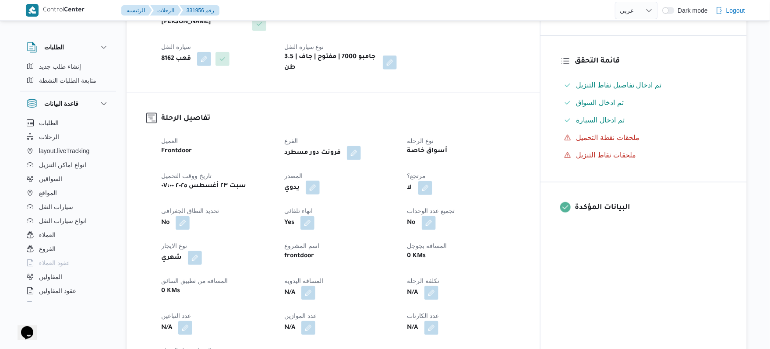
click at [320, 183] on button "button" at bounding box center [313, 188] width 14 height 14
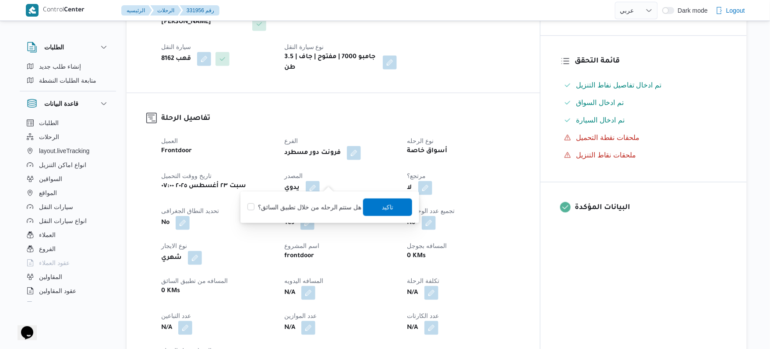
click at [321, 201] on div "هل ستتم الرحله من خلال تطبيق السائق؟ تاكيد" at bounding box center [329, 207] width 166 height 19
click at [338, 205] on label "هل ستتم الرحله من خلال تطبيق السائق؟" at bounding box center [304, 207] width 114 height 11
checkbox input "true"
click at [373, 206] on span "تاكيد" at bounding box center [387, 207] width 49 height 18
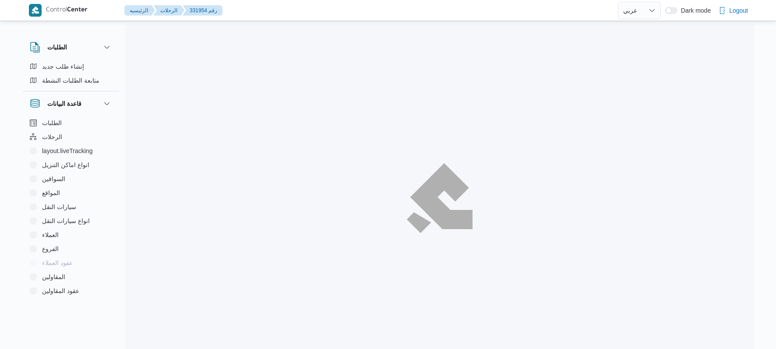
select select "ar"
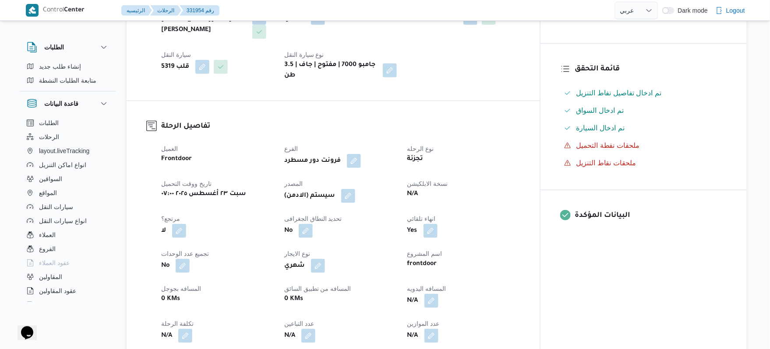
scroll to position [233, 0]
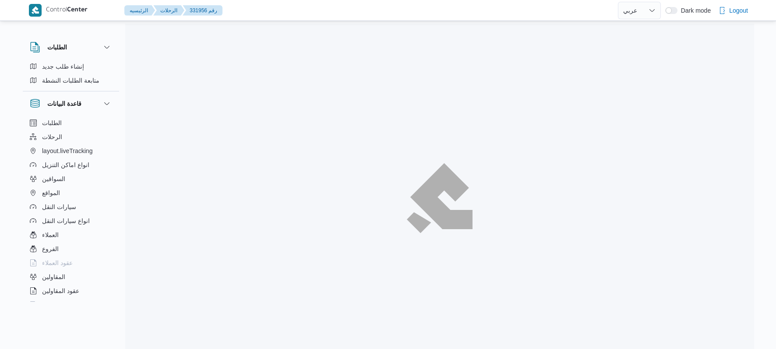
select select "ar"
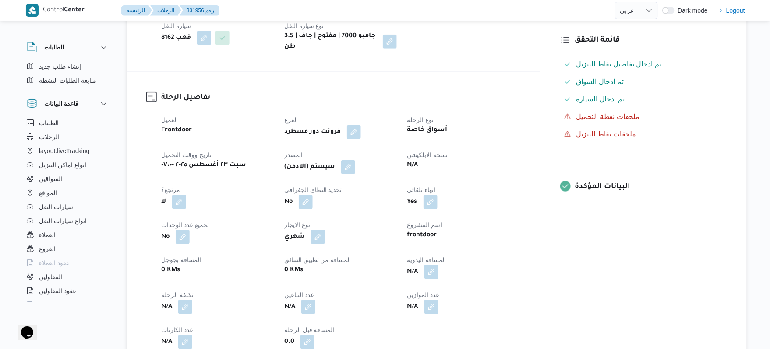
scroll to position [233, 0]
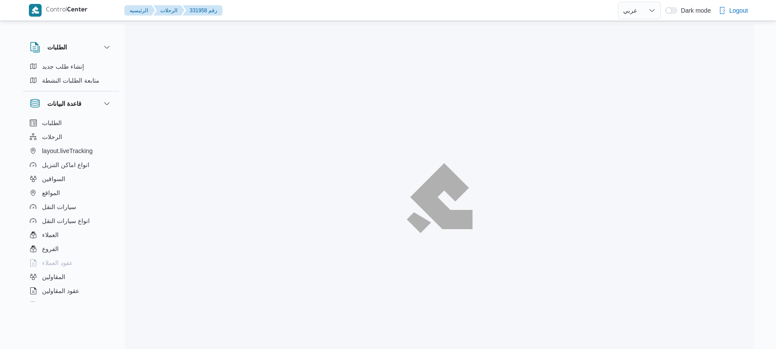
select select "ar"
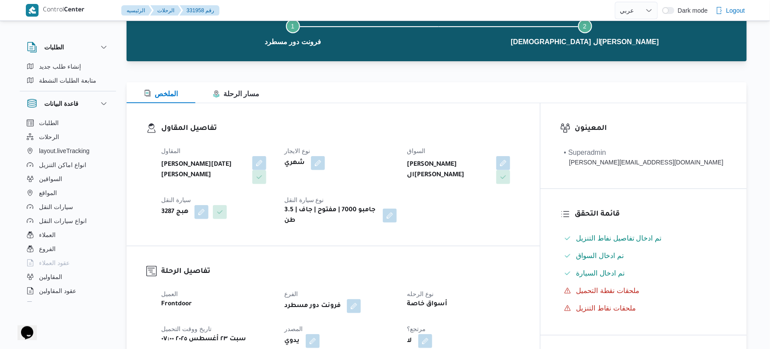
scroll to position [186, 0]
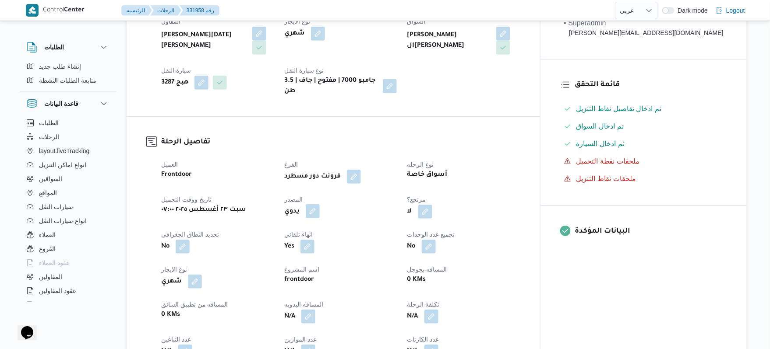
click at [320, 204] on button "button" at bounding box center [313, 211] width 14 height 14
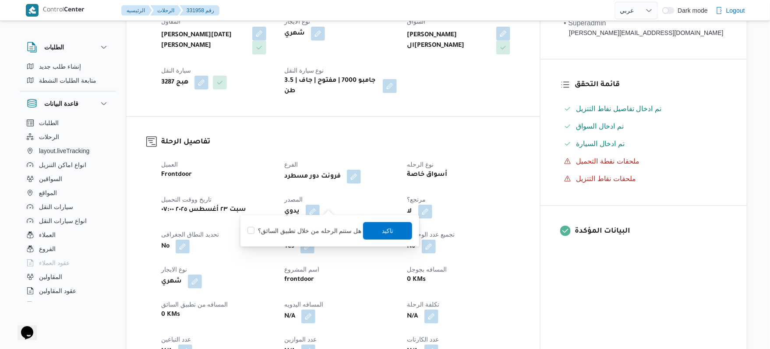
click at [299, 234] on label "هل ستتم الرحله من خلال تطبيق السائق؟" at bounding box center [304, 231] width 114 height 11
checkbox input "true"
click at [382, 230] on span "تاكيد" at bounding box center [387, 230] width 11 height 11
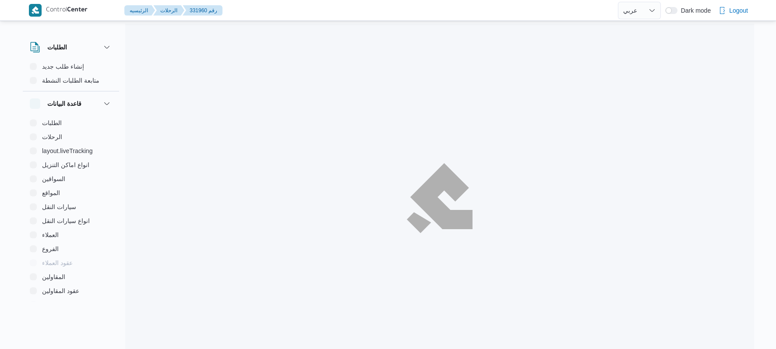
select select "ar"
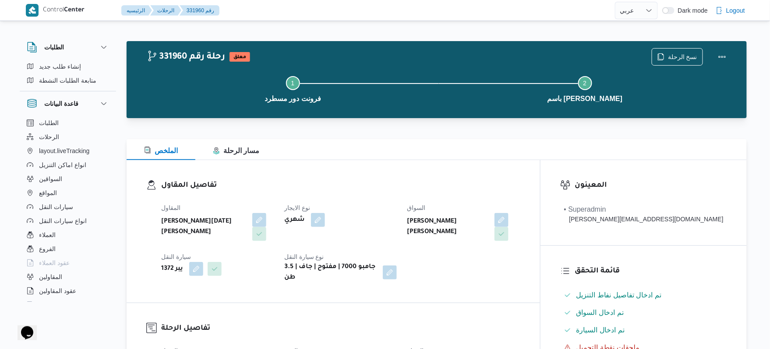
click at [423, 185] on h3 "تفاصيل المقاول" at bounding box center [340, 186] width 359 height 12
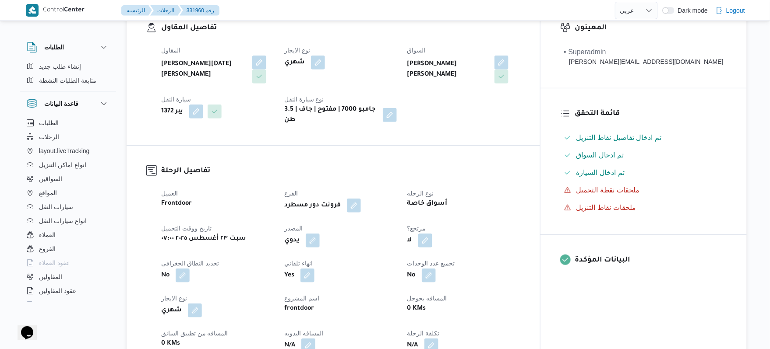
scroll to position [186, 0]
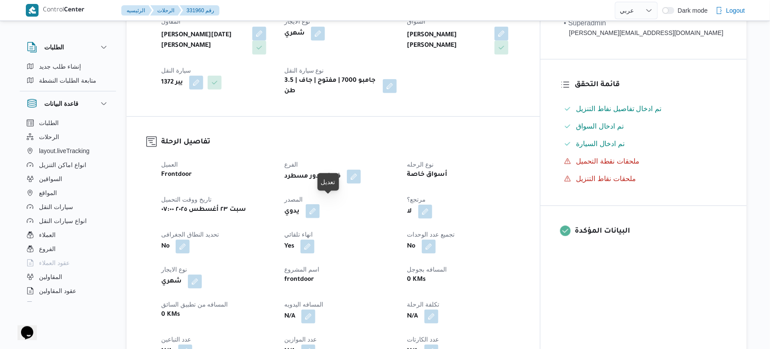
click at [320, 208] on button "button" at bounding box center [313, 211] width 14 height 14
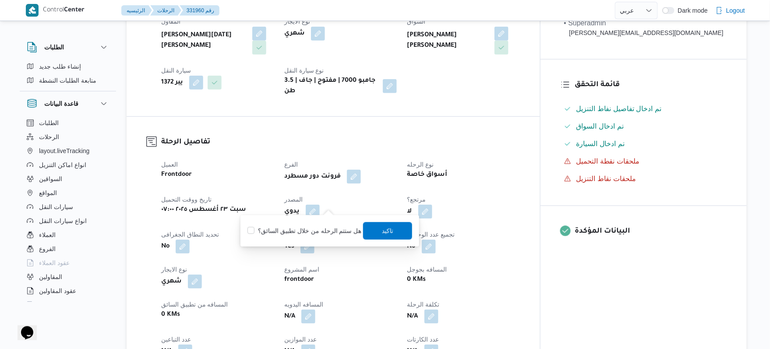
click at [316, 229] on label "هل ستتم الرحله من خلال تطبيق السائق؟" at bounding box center [304, 231] width 114 height 11
checkbox input "true"
click at [377, 230] on span "تاكيد" at bounding box center [387, 231] width 49 height 18
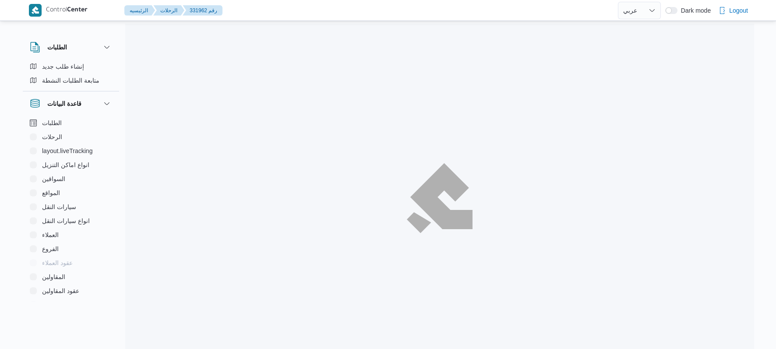
select select "ar"
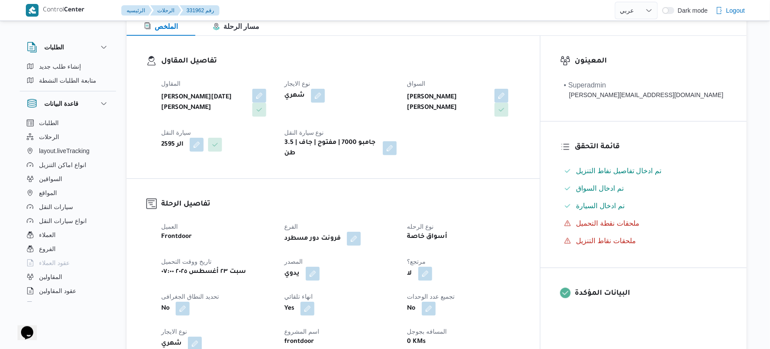
scroll to position [233, 0]
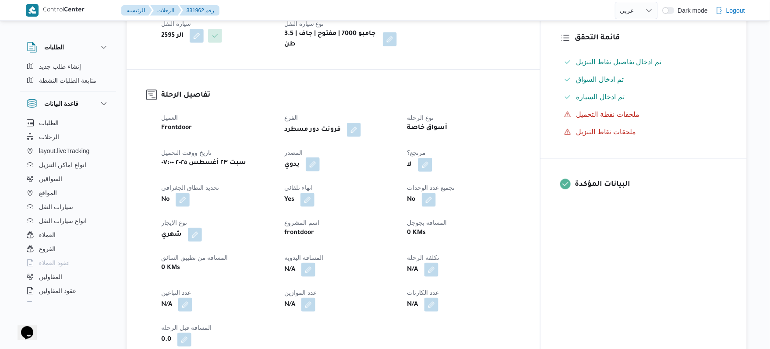
click at [320, 158] on button "button" at bounding box center [313, 165] width 14 height 14
click at [324, 183] on label "هل ستتم الرحله من خلال تطبيق السائق؟" at bounding box center [304, 184] width 114 height 11
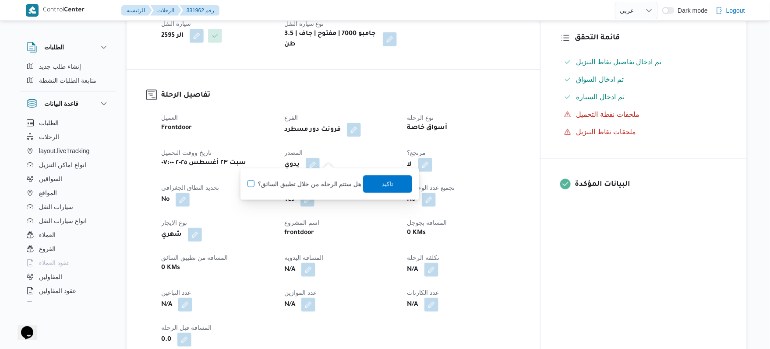
checkbox input "true"
click at [376, 183] on span "تاكيد" at bounding box center [387, 184] width 49 height 18
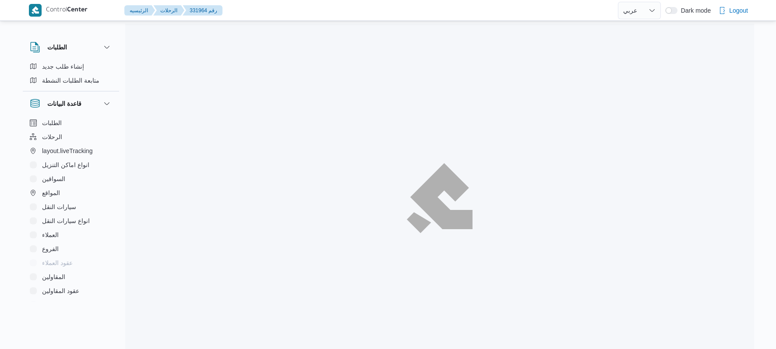
select select "ar"
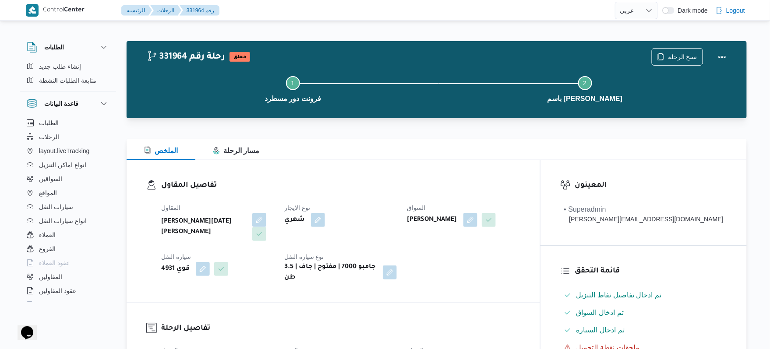
click at [390, 155] on div "الملخص مسار الرحلة" at bounding box center [437, 149] width 620 height 21
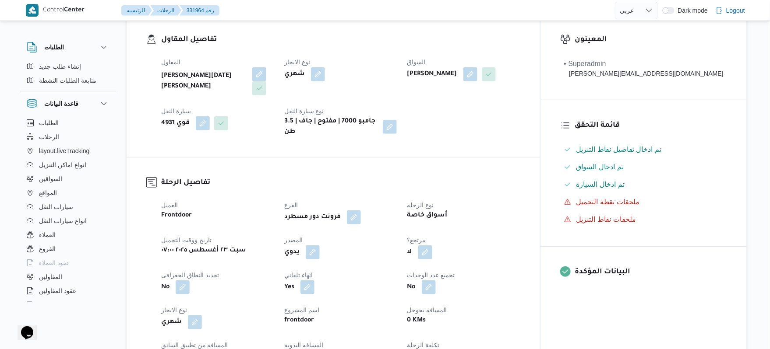
scroll to position [186, 0]
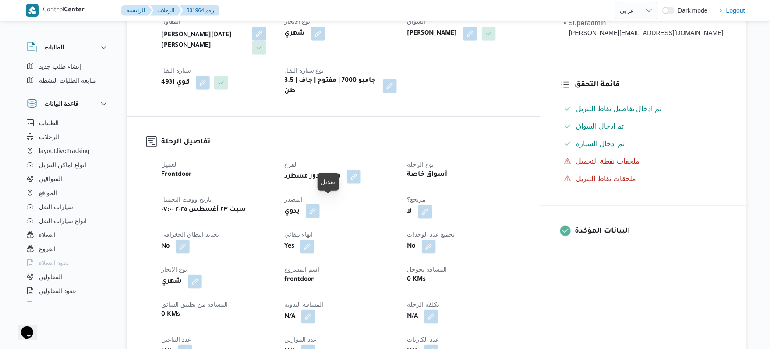
click at [320, 204] on button "button" at bounding box center [313, 211] width 14 height 14
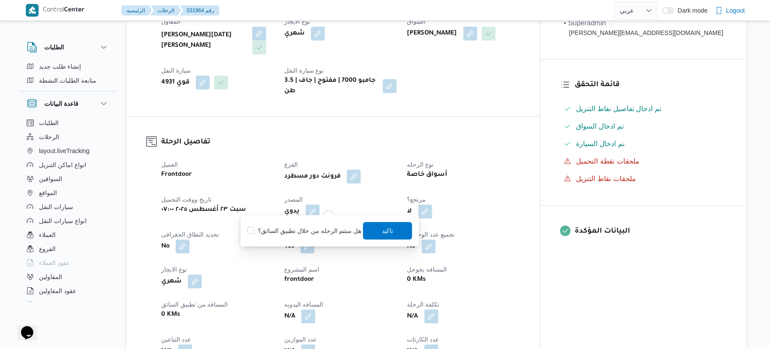
click at [313, 229] on label "هل ستتم الرحله من خلال تطبيق السائق؟" at bounding box center [304, 231] width 114 height 11
checkbox input "true"
click at [394, 225] on span "تاكيد" at bounding box center [387, 231] width 49 height 18
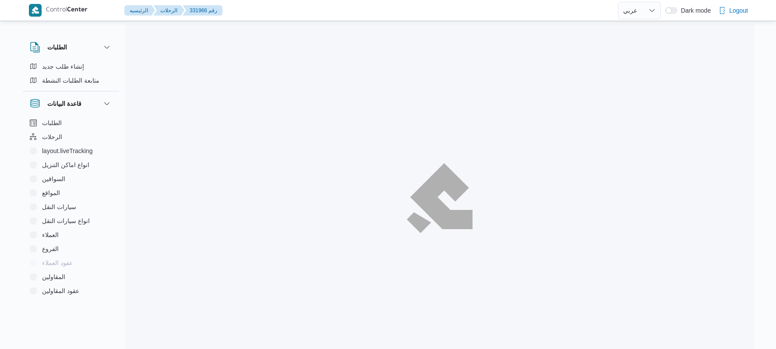
select select "ar"
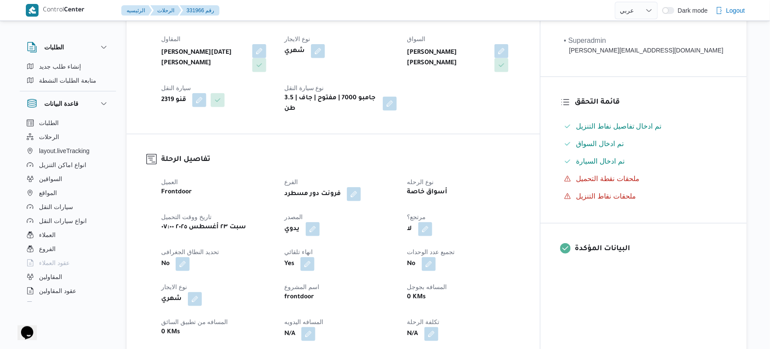
scroll to position [186, 0]
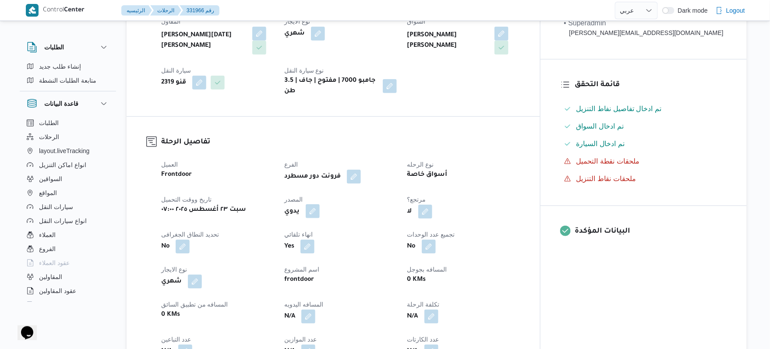
click at [320, 204] on button "button" at bounding box center [313, 211] width 14 height 14
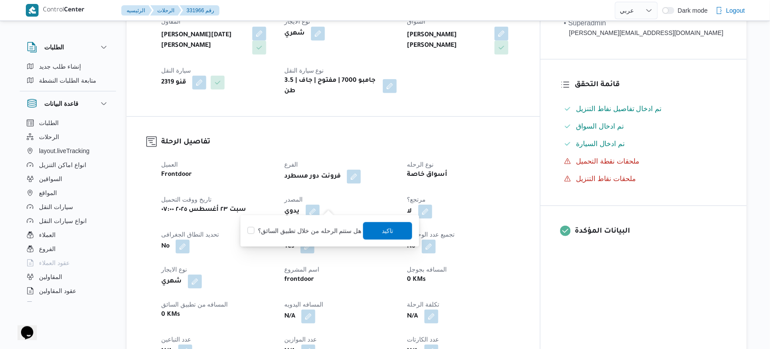
click at [306, 231] on label "هل ستتم الرحله من خلال تطبيق السائق؟" at bounding box center [304, 231] width 114 height 11
checkbox input "true"
click at [376, 230] on span "تاكيد" at bounding box center [387, 231] width 49 height 18
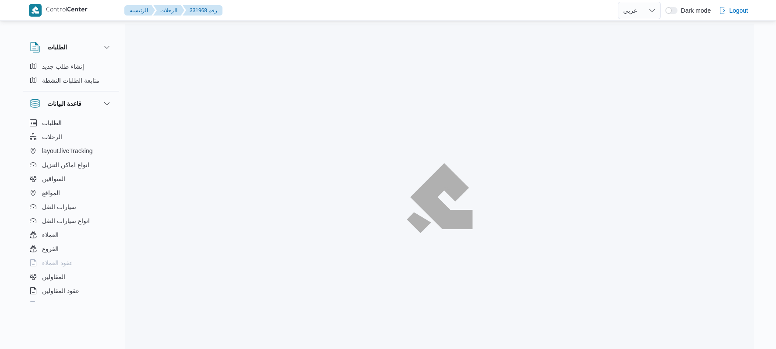
select select "ar"
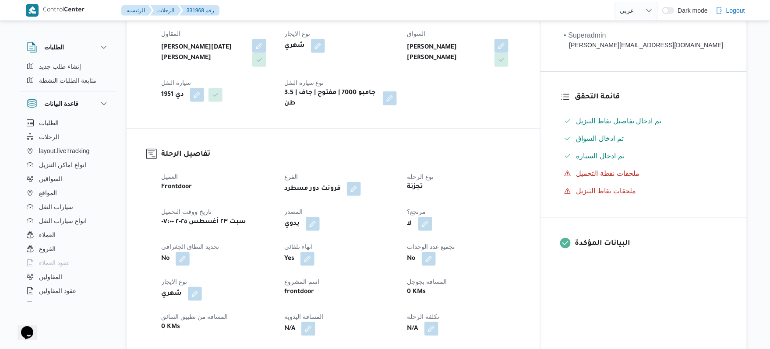
scroll to position [186, 0]
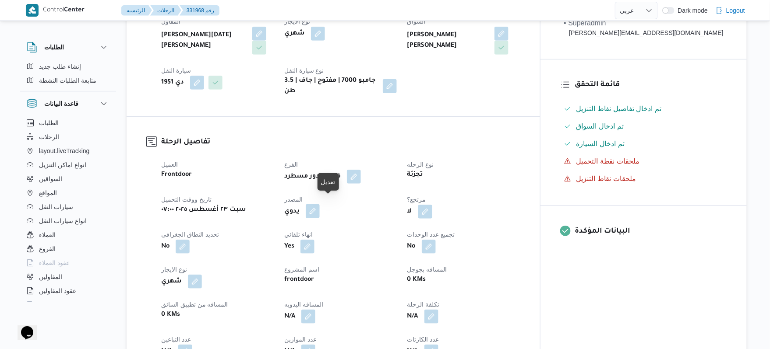
click at [320, 204] on button "button" at bounding box center [313, 211] width 14 height 14
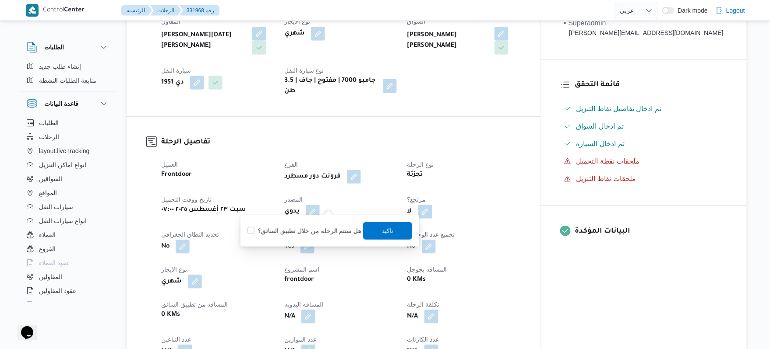
click at [317, 229] on label "هل ستتم الرحله من خلال تطبيق السائق؟" at bounding box center [304, 231] width 114 height 11
checkbox input "true"
click at [375, 228] on span "تاكيد" at bounding box center [387, 231] width 49 height 18
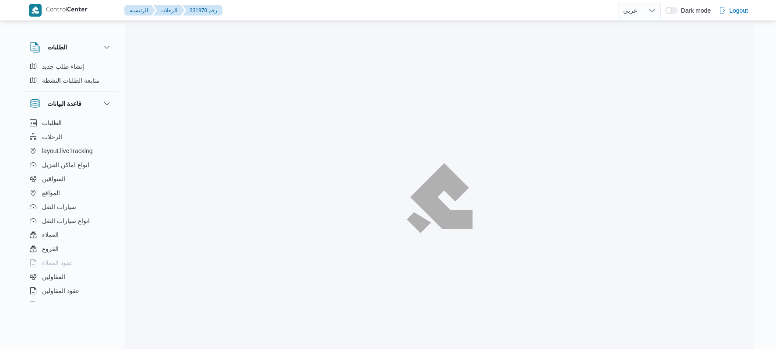
select select "ar"
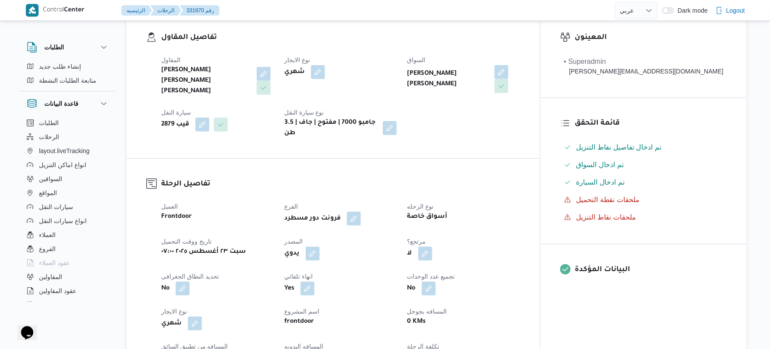
scroll to position [186, 0]
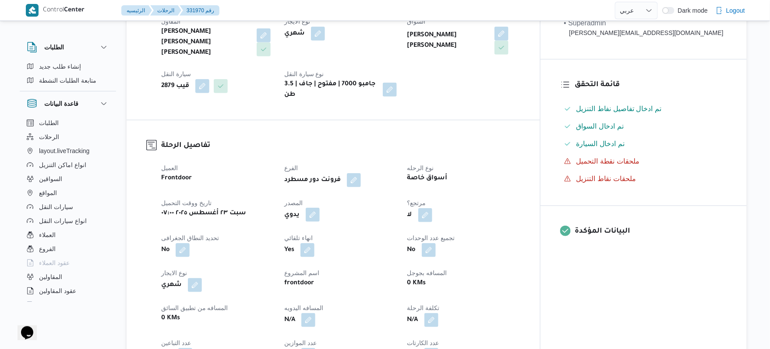
click at [320, 208] on button "button" at bounding box center [313, 215] width 14 height 14
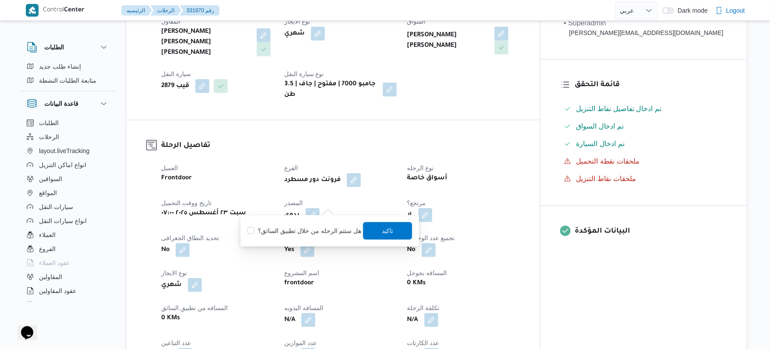
click at [314, 226] on label "هل ستتم الرحله من خلال تطبيق السائق؟" at bounding box center [304, 231] width 114 height 11
checkbox input "true"
click at [382, 232] on span "تاكيد" at bounding box center [387, 230] width 11 height 11
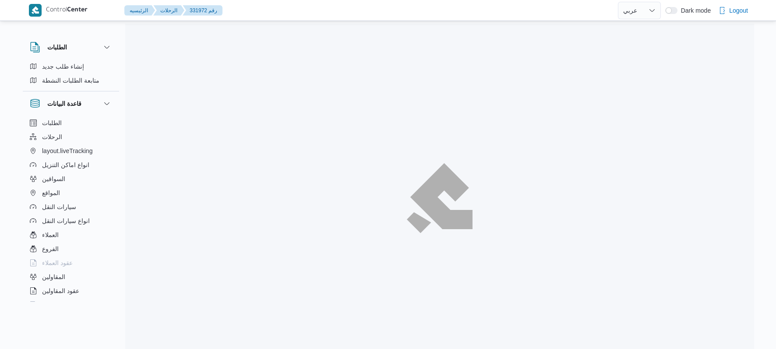
select select "ar"
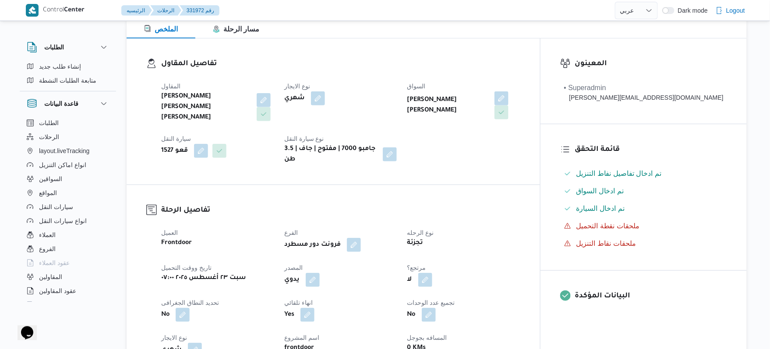
scroll to position [233, 0]
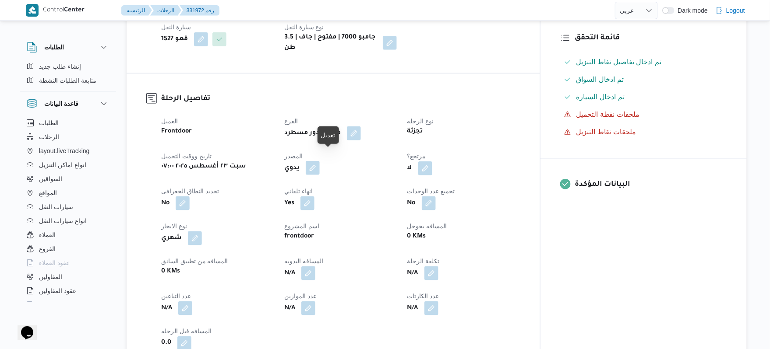
click at [320, 161] on button "button" at bounding box center [313, 168] width 14 height 14
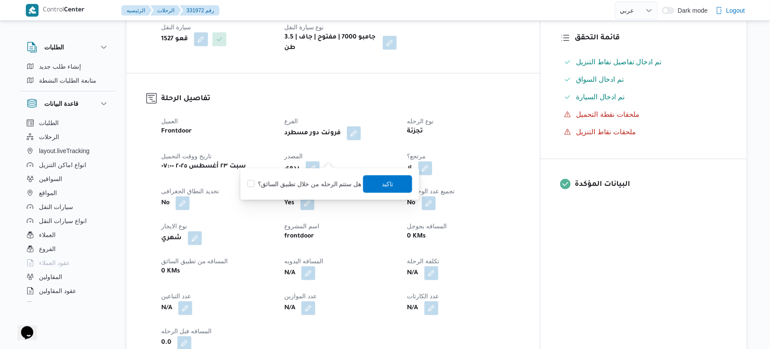
click at [324, 181] on label "هل ستتم الرحله من خلال تطبيق السائق؟" at bounding box center [304, 184] width 114 height 11
checkbox input "true"
click at [383, 181] on span "تاكيد" at bounding box center [387, 184] width 11 height 11
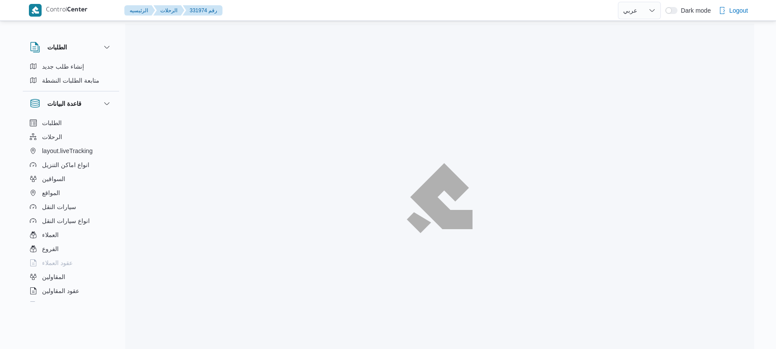
select select "ar"
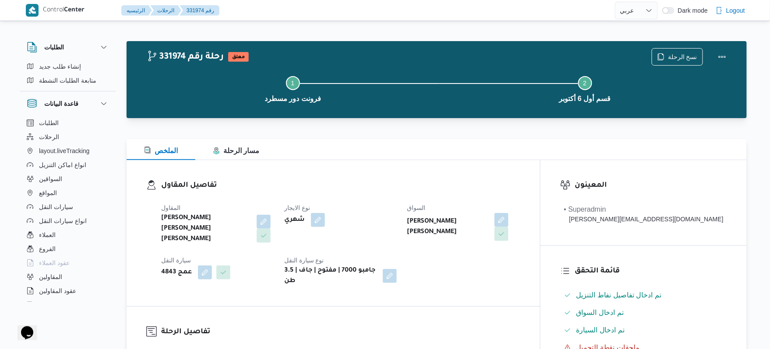
click at [394, 193] on dl "تفاصيل المقاول المقاول شريف بدر عبد الحميد عبد المجيد بدر نوع الايجار شهري السو…" at bounding box center [340, 233] width 359 height 107
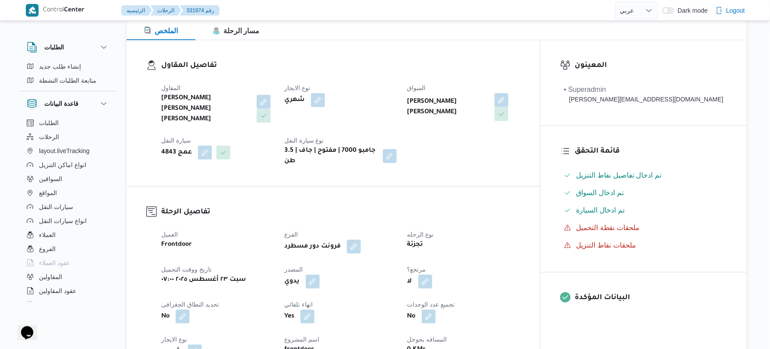
scroll to position [186, 0]
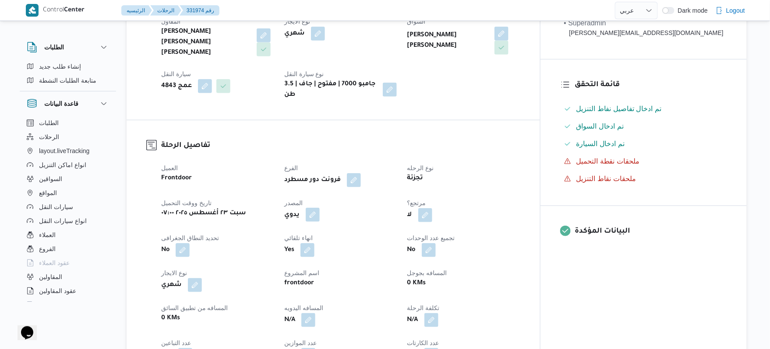
click at [320, 208] on button "button" at bounding box center [313, 215] width 14 height 14
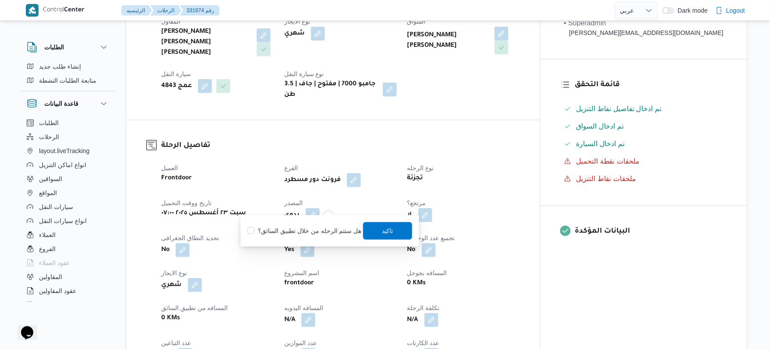
click at [326, 226] on label "هل ستتم الرحله من خلال تطبيق السائق؟" at bounding box center [304, 231] width 114 height 11
checkbox input "true"
click at [376, 227] on span "تاكيد" at bounding box center [387, 231] width 49 height 18
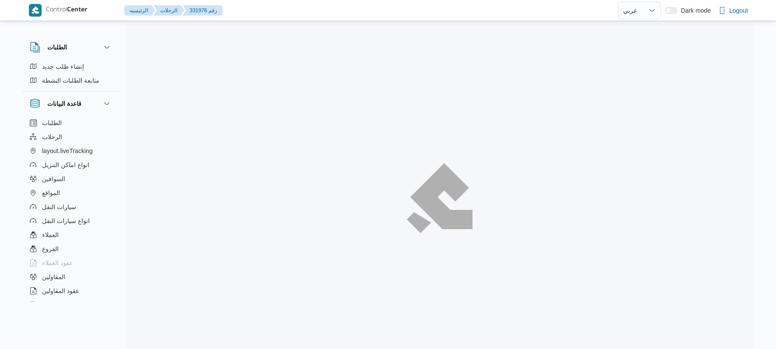
select select "ar"
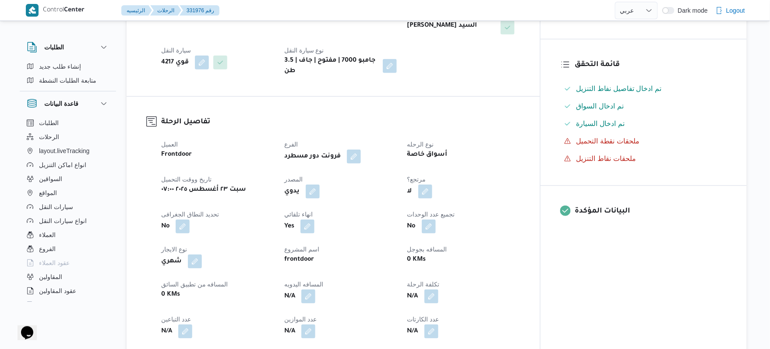
scroll to position [210, 0]
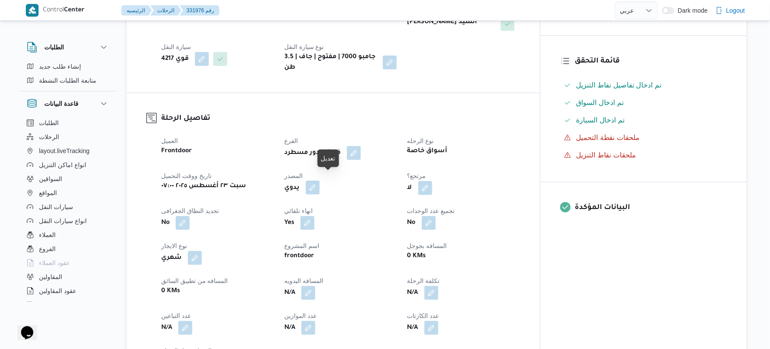
click at [320, 183] on button "button" at bounding box center [313, 188] width 14 height 14
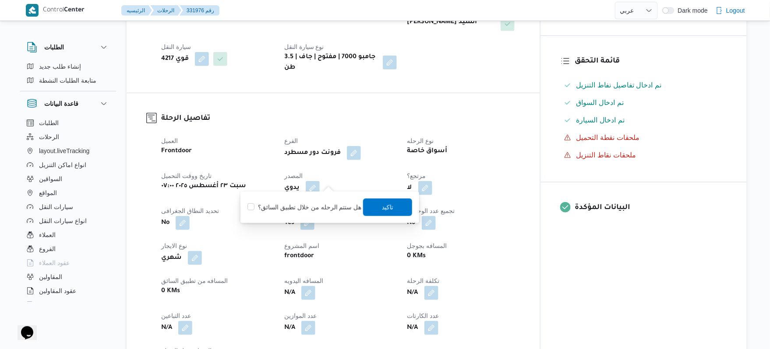
click at [320, 209] on label "هل ستتم الرحله من خلال تطبيق السائق؟" at bounding box center [304, 207] width 114 height 11
checkbox input "true"
click at [373, 207] on span "تاكيد" at bounding box center [387, 207] width 49 height 18
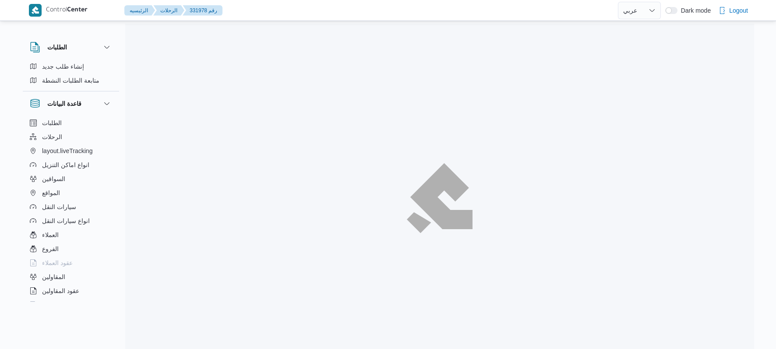
select select "ar"
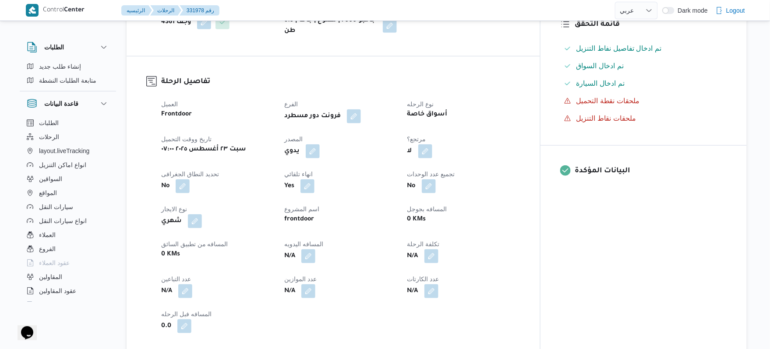
scroll to position [280, 0]
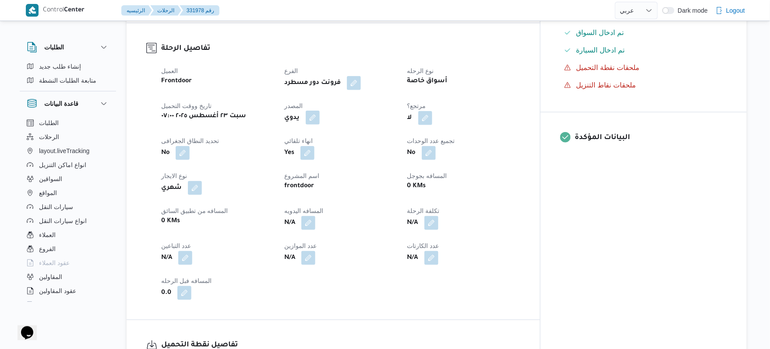
click at [320, 111] on button "button" at bounding box center [313, 118] width 14 height 14
click at [330, 131] on div "هل ستتم الرحله من خلال تطبيق السائق؟ [GEOGRAPHIC_DATA]" at bounding box center [329, 137] width 166 height 19
click at [335, 137] on label "هل ستتم الرحله من خلال تطبيق السائق؟" at bounding box center [304, 137] width 114 height 11
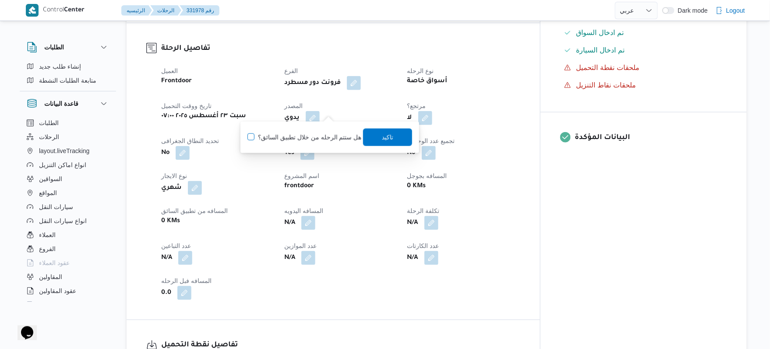
checkbox input "true"
click at [375, 137] on span "تاكيد" at bounding box center [387, 137] width 49 height 18
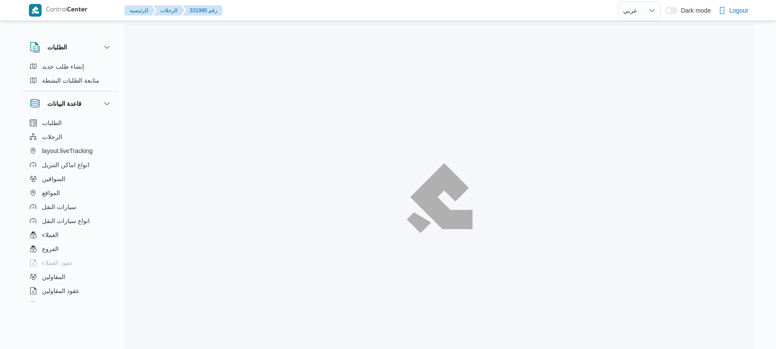
select select "ar"
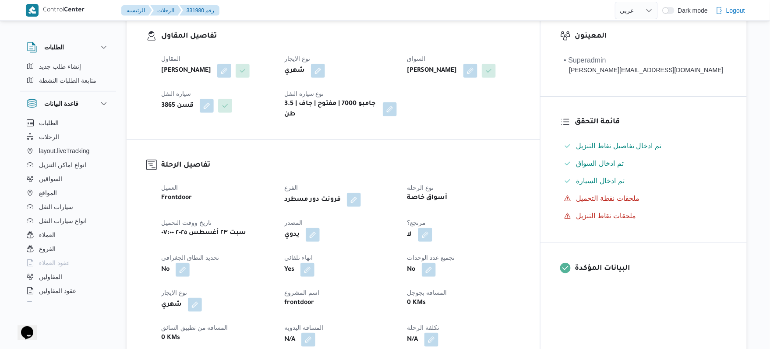
scroll to position [257, 0]
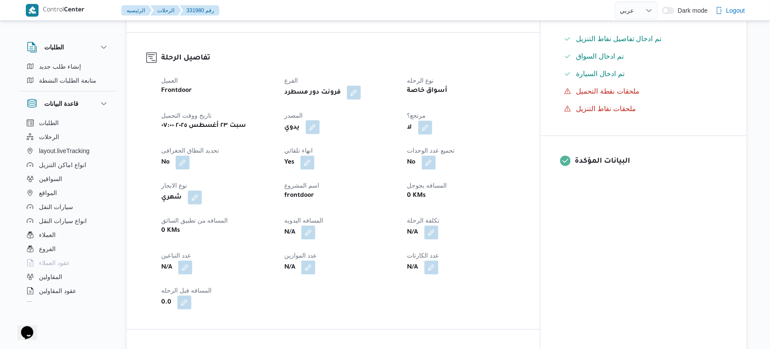
click at [320, 134] on button "button" at bounding box center [313, 127] width 14 height 14
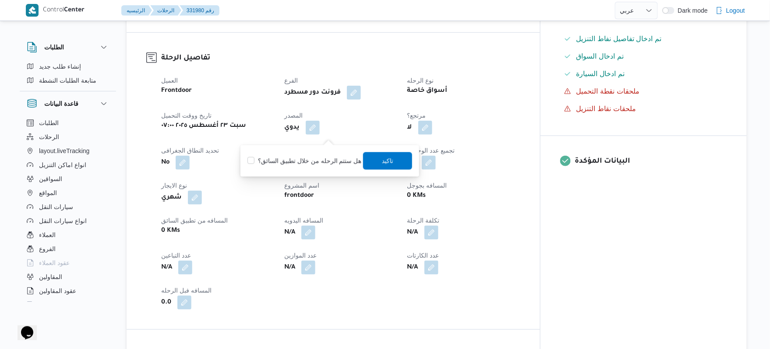
click at [316, 160] on label "هل ستتم الرحله من خلال تطبيق السائق؟" at bounding box center [304, 161] width 114 height 11
checkbox input "true"
click at [375, 158] on span "تاكيد" at bounding box center [387, 161] width 49 height 18
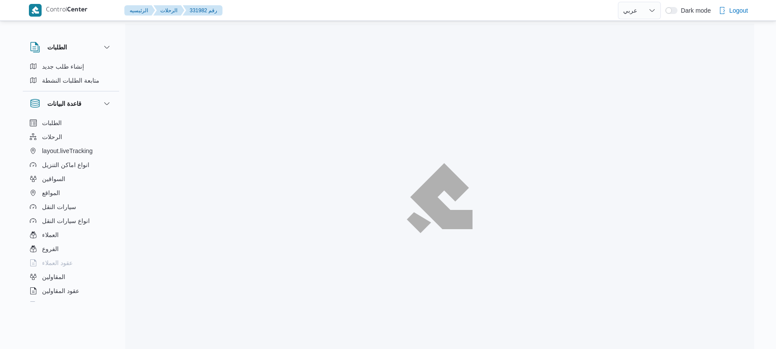
select select "ar"
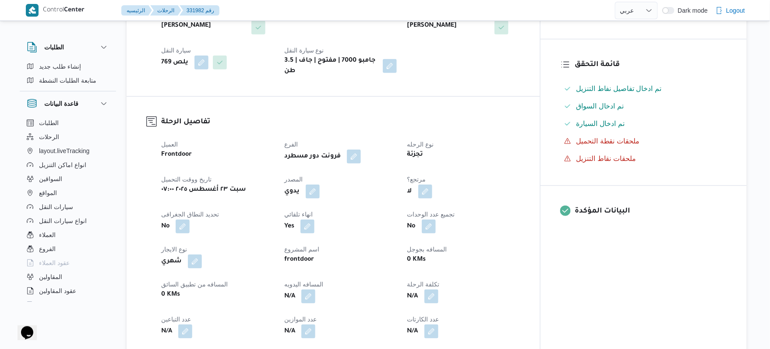
scroll to position [210, 0]
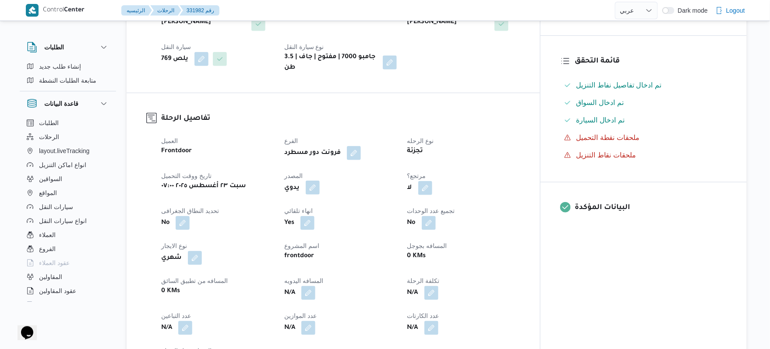
click at [320, 181] on button "button" at bounding box center [313, 188] width 14 height 14
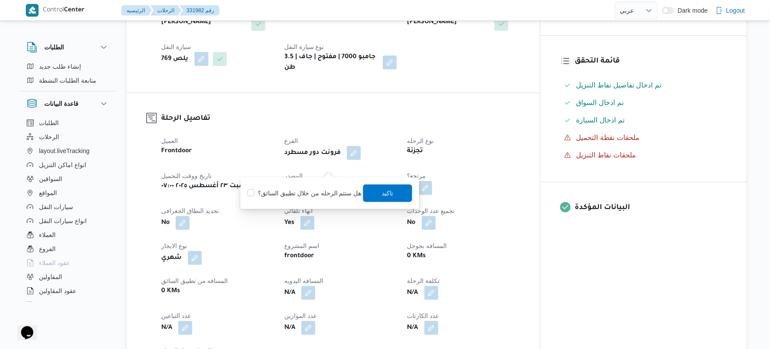
click at [321, 195] on label "هل ستتم الرحله من خلال تطبيق السائق؟" at bounding box center [304, 193] width 114 height 11
checkbox input "true"
click at [392, 193] on span "تاكيد" at bounding box center [387, 193] width 49 height 18
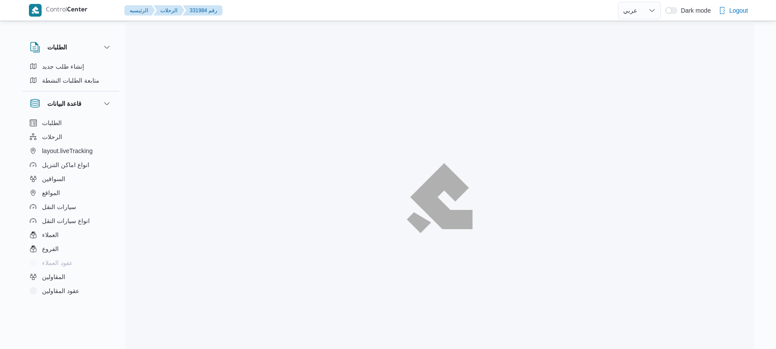
select select "ar"
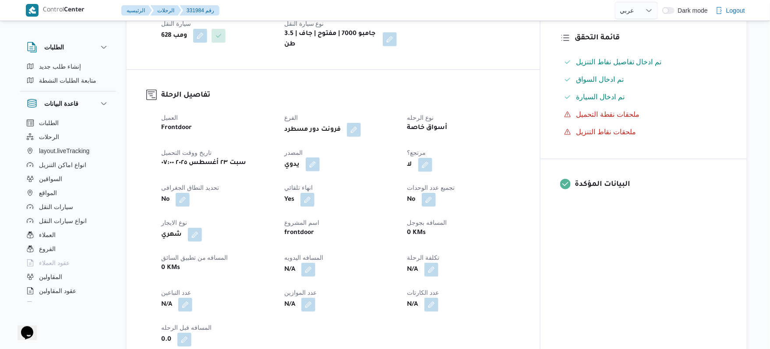
click at [320, 158] on button "button" at bounding box center [313, 165] width 14 height 14
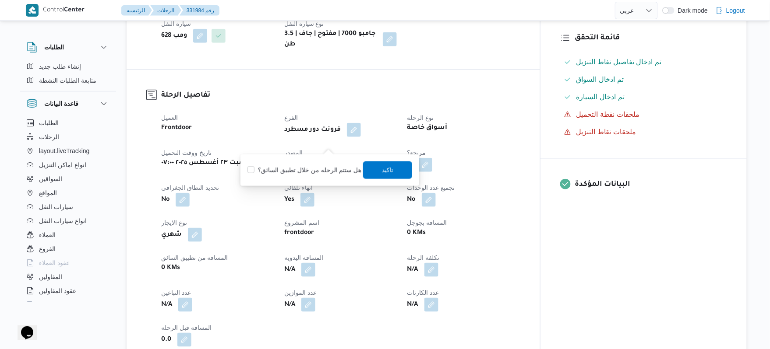
click at [318, 169] on label "هل ستتم الرحله من خلال تطبيق السائق؟" at bounding box center [304, 170] width 114 height 11
checkbox input "true"
click at [382, 169] on span "تاكيد" at bounding box center [387, 170] width 11 height 11
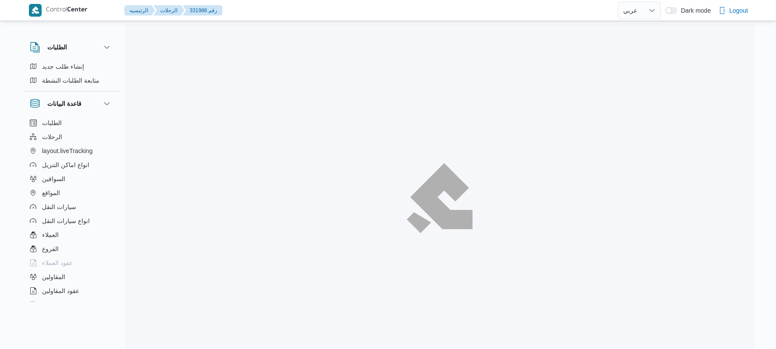
select select "ar"
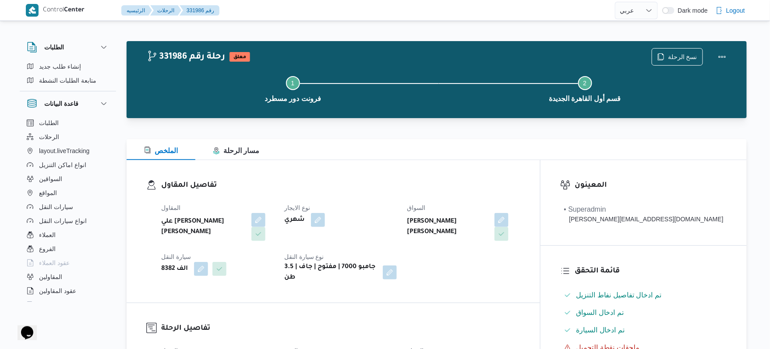
click at [397, 205] on dt "نوع الايجار" at bounding box center [340, 208] width 113 height 11
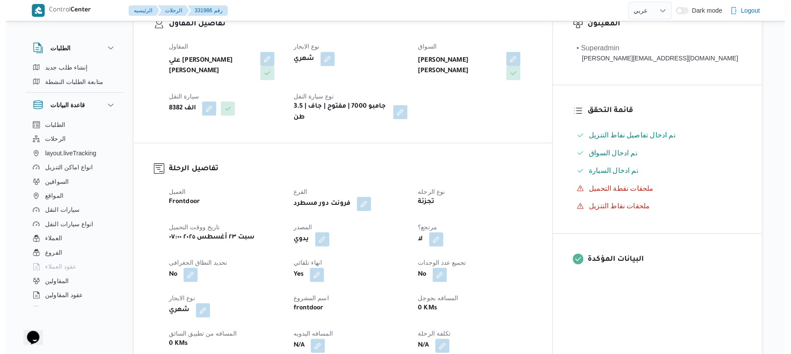
scroll to position [210, 0]
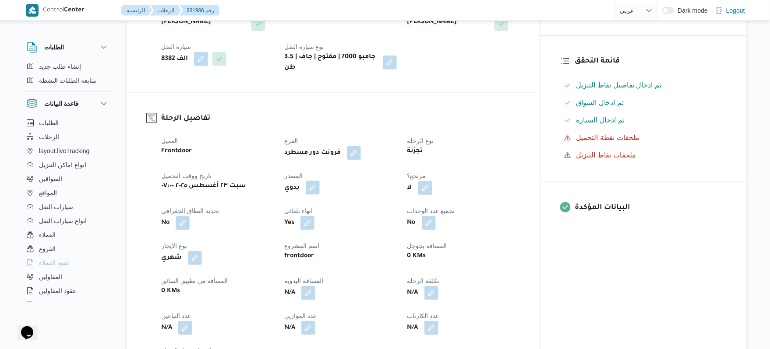
click at [320, 187] on button "button" at bounding box center [313, 188] width 14 height 14
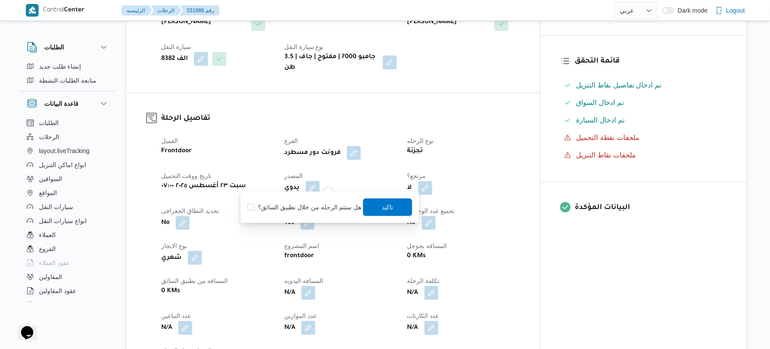
click at [321, 205] on label "هل ستتم الرحله من خلال تطبيق السائق؟" at bounding box center [304, 207] width 114 height 11
checkbox input "true"
click at [374, 208] on span "تاكيد" at bounding box center [387, 207] width 49 height 18
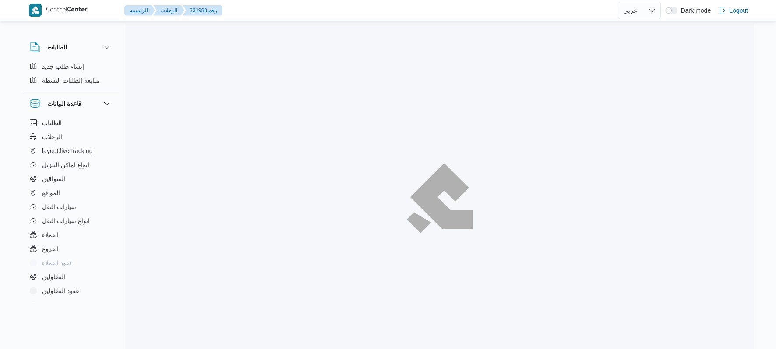
select select "ar"
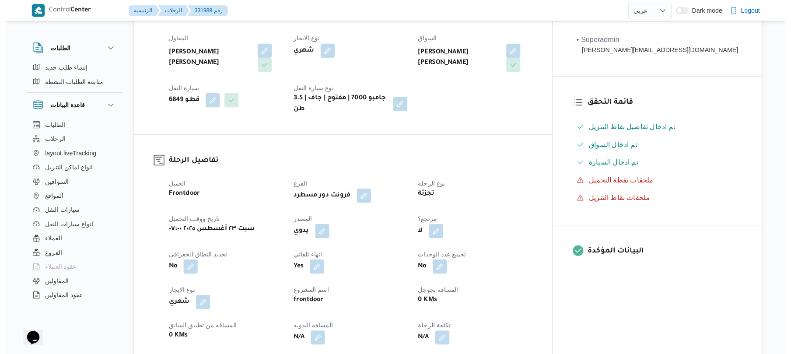
scroll to position [210, 0]
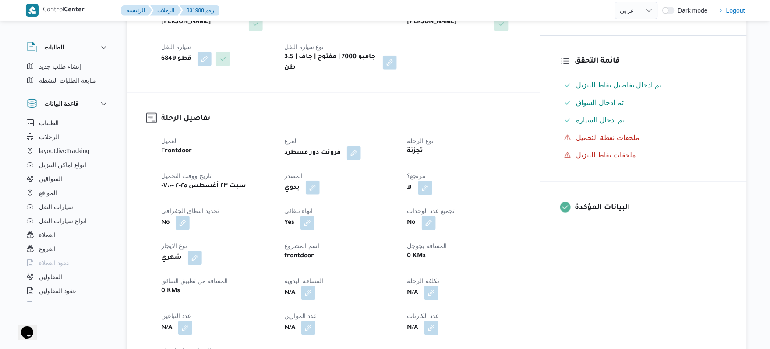
click at [320, 181] on button "button" at bounding box center [313, 188] width 14 height 14
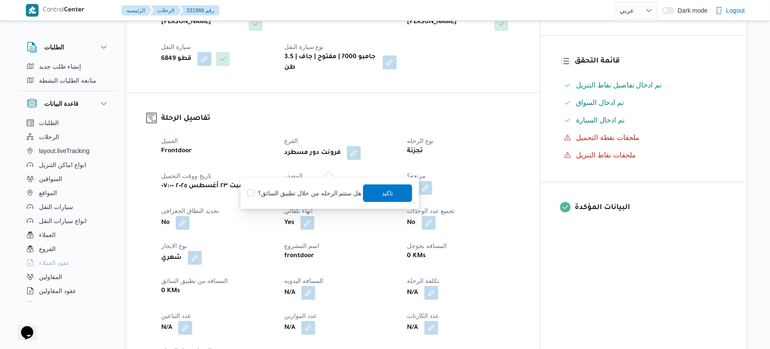
click at [339, 193] on label "هل ستتم الرحله من خلال تطبيق السائق؟" at bounding box center [304, 193] width 114 height 11
checkbox input "true"
click at [387, 192] on span "تاكيد" at bounding box center [387, 193] width 11 height 11
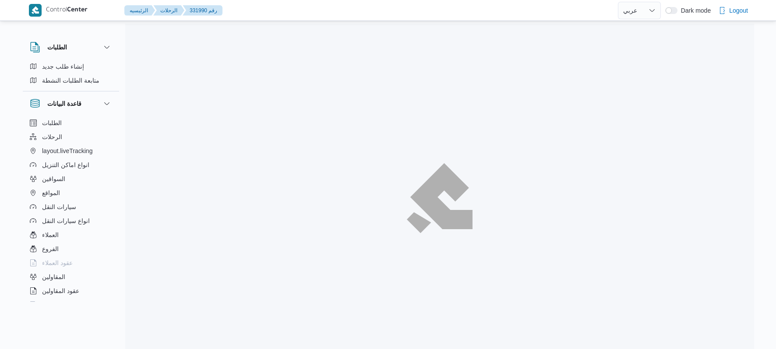
select select "ar"
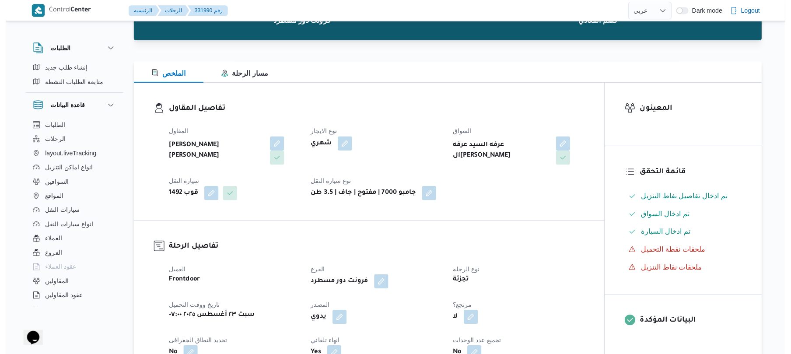
scroll to position [93, 0]
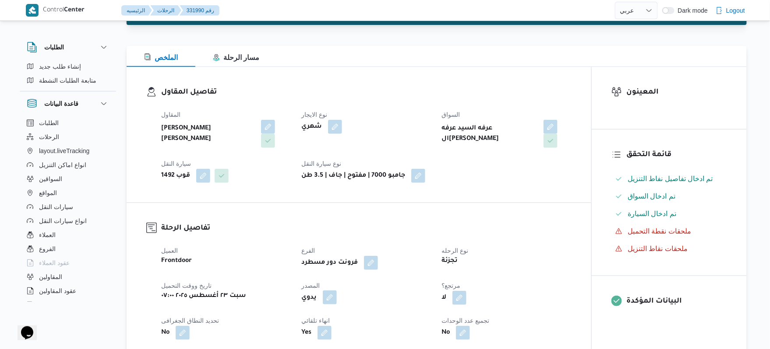
click at [333, 291] on button "button" at bounding box center [330, 298] width 14 height 14
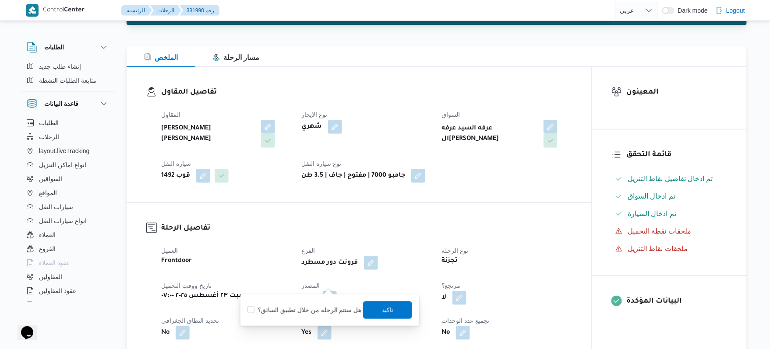
click at [331, 312] on label "هل ستتم الرحله من خلال تطبيق السائق؟" at bounding box center [304, 310] width 114 height 11
checkbox input "true"
click at [382, 310] on span "تاكيد" at bounding box center [387, 310] width 11 height 11
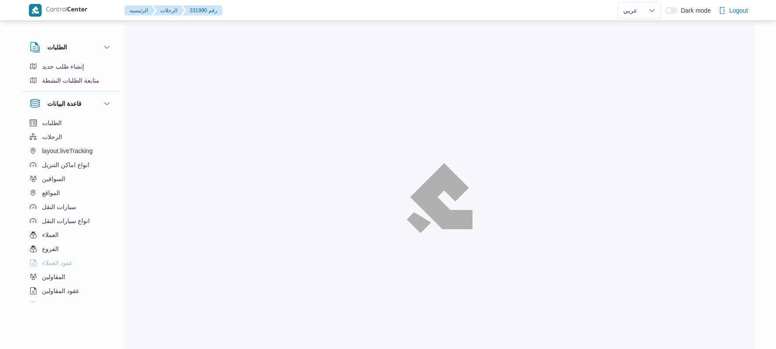
select select "ar"
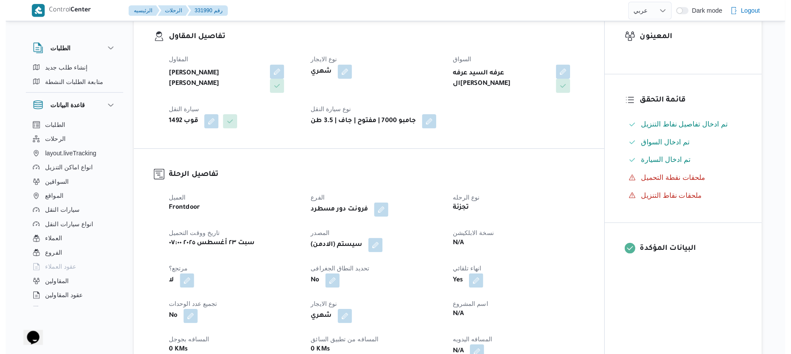
scroll to position [186, 0]
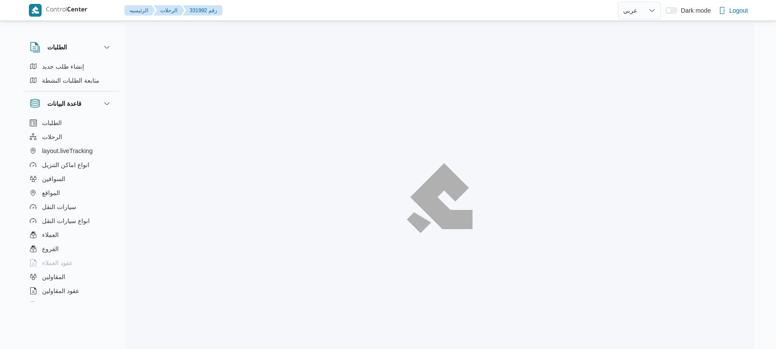
select select "ar"
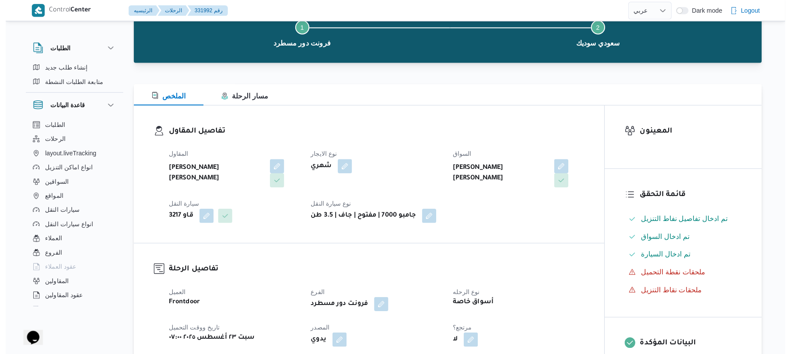
scroll to position [186, 0]
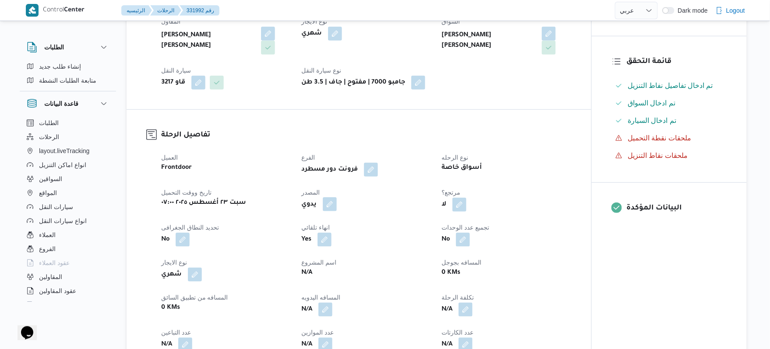
click at [331, 197] on button "button" at bounding box center [330, 204] width 14 height 14
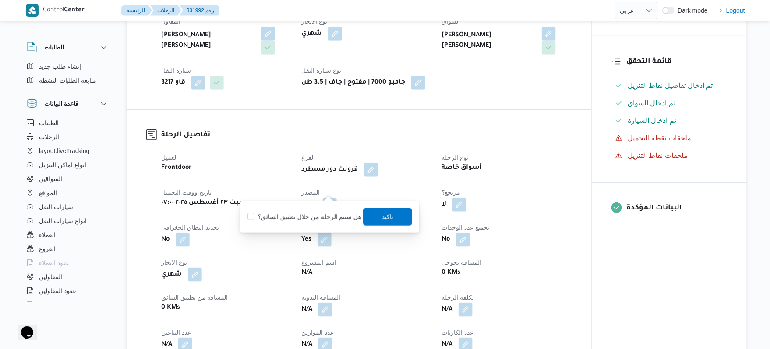
click at [317, 217] on label "هل ستتم الرحله من خلال تطبيق السائق؟" at bounding box center [304, 217] width 114 height 11
checkbox input "true"
click at [386, 216] on span "تاكيد" at bounding box center [387, 216] width 11 height 11
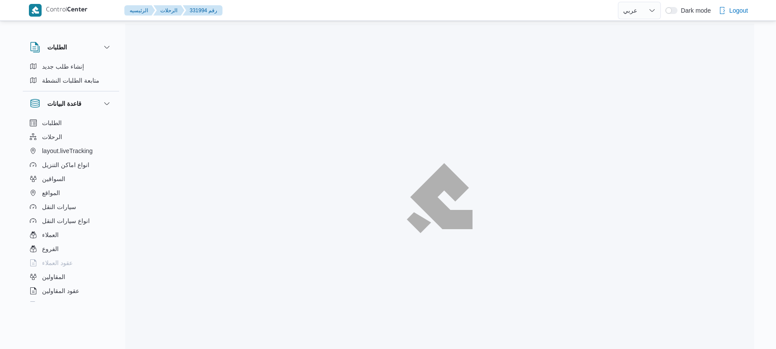
select select "ar"
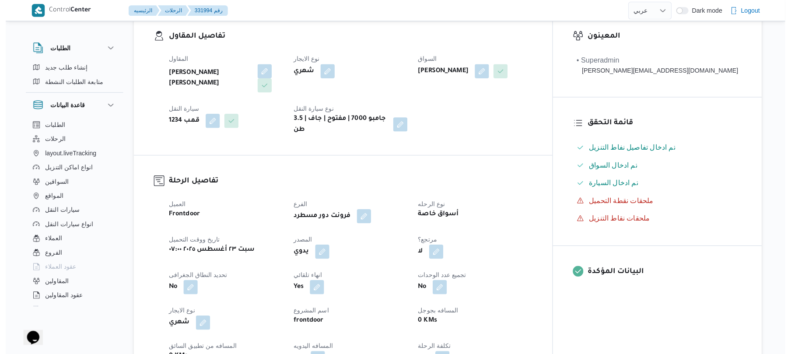
scroll to position [233, 0]
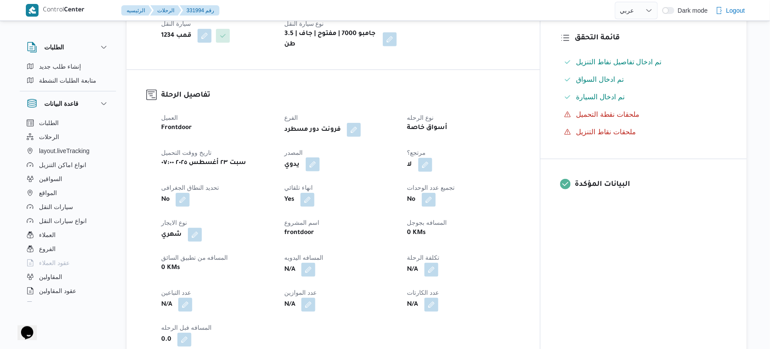
click at [320, 158] on button "button" at bounding box center [313, 165] width 14 height 14
click at [320, 183] on label "هل ستتم الرحله من خلال تطبيق السائق؟" at bounding box center [304, 184] width 114 height 11
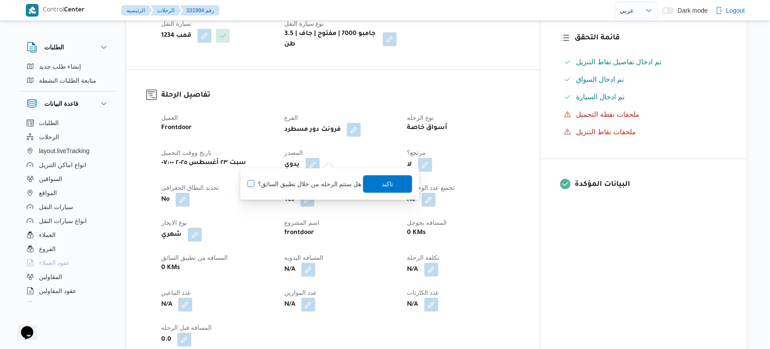
checkbox input "true"
click at [382, 183] on span "تاكيد" at bounding box center [387, 184] width 11 height 11
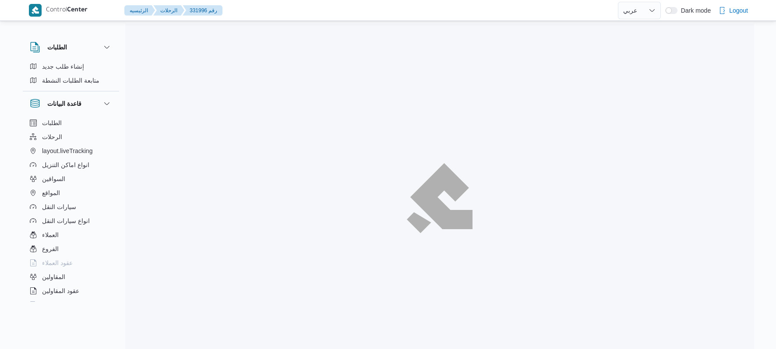
select select "ar"
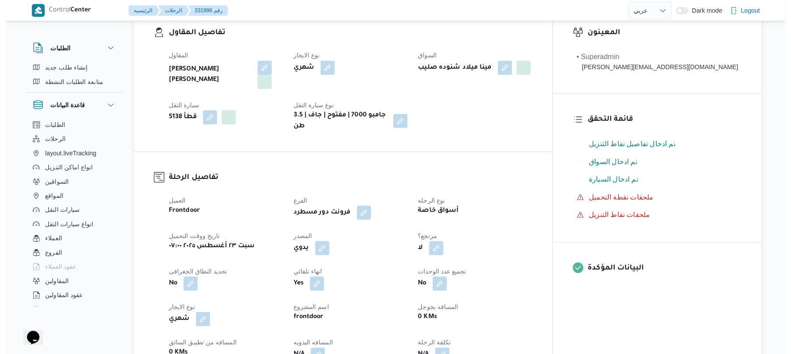
scroll to position [163, 0]
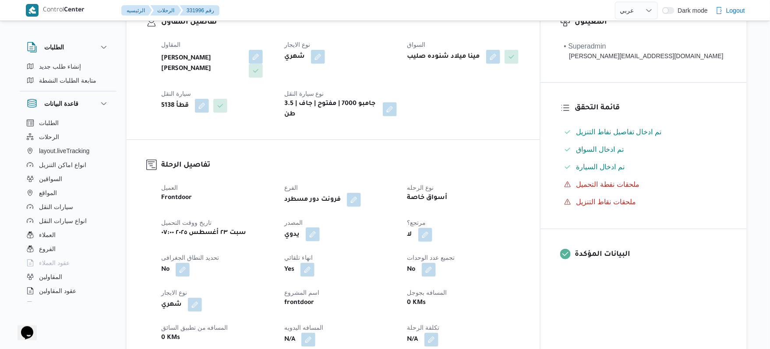
click at [320, 228] on button "button" at bounding box center [313, 235] width 14 height 14
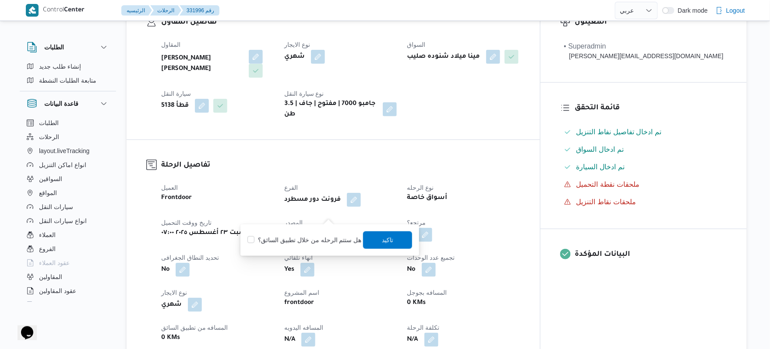
click at [327, 235] on label "هل ستتم الرحله من خلال تطبيق السائق؟" at bounding box center [304, 240] width 114 height 11
checkbox input "true"
click at [391, 243] on span "تاكيد" at bounding box center [387, 240] width 49 height 18
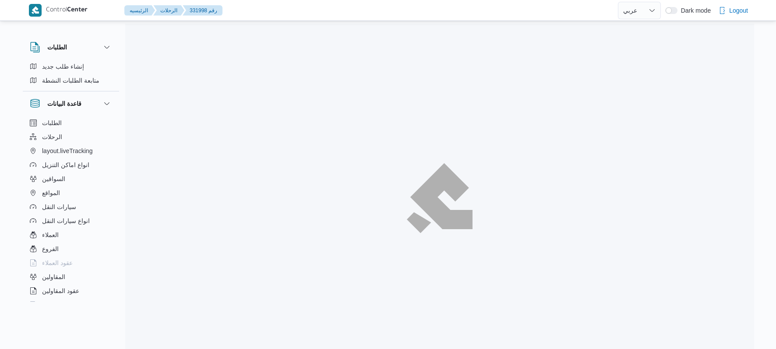
select select "ar"
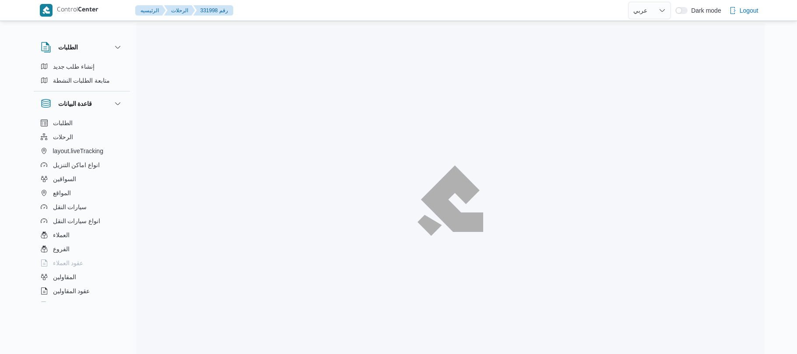
select select "ar"
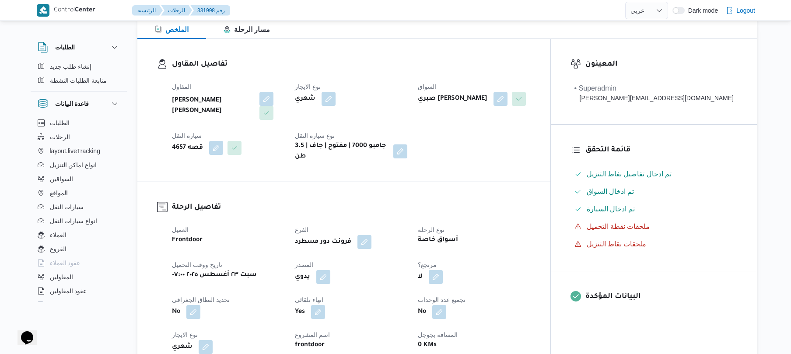
scroll to position [140, 0]
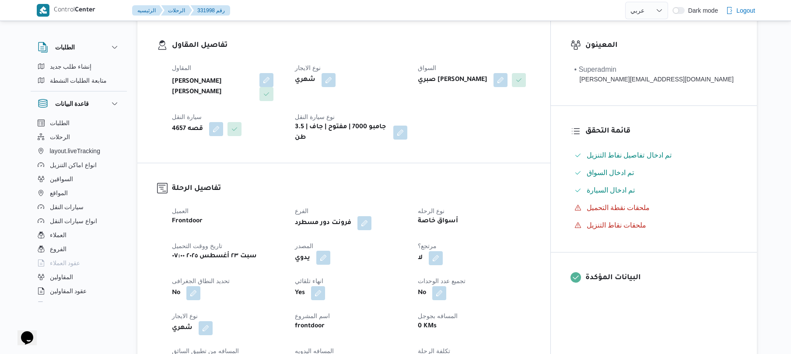
click at [331, 251] on button "button" at bounding box center [324, 258] width 14 height 14
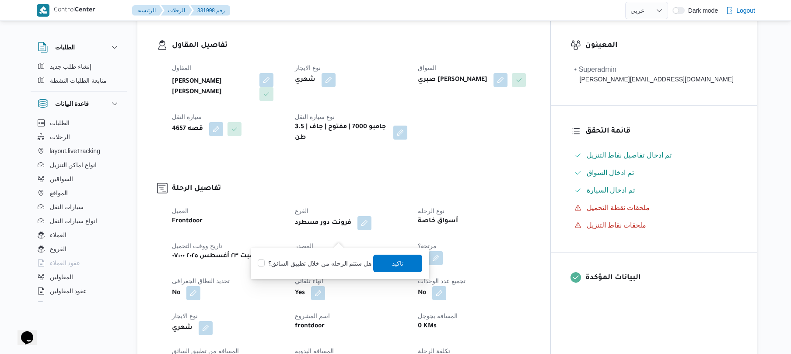
click at [331, 258] on label "هل ستتم الرحله من خلال تطبيق السائق؟" at bounding box center [315, 263] width 114 height 11
checkbox input "true"
click at [398, 270] on span "تاكيد" at bounding box center [398, 263] width 49 height 18
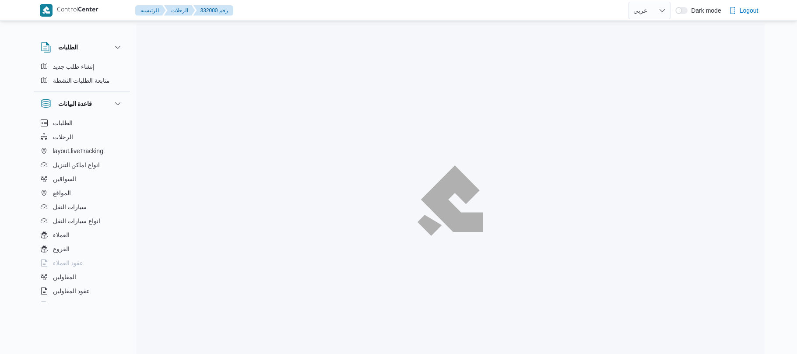
select select "ar"
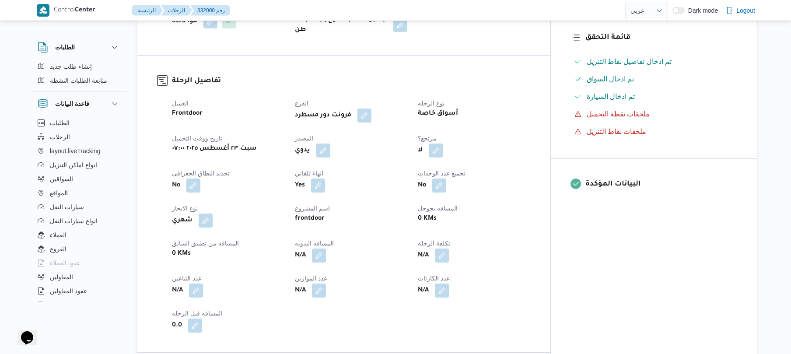
scroll to position [257, 0]
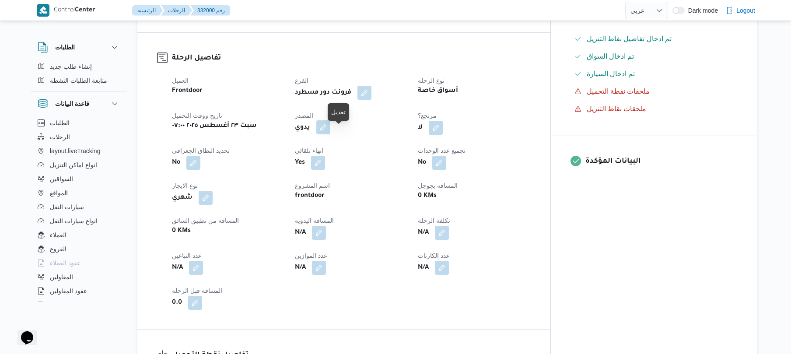
click at [331, 134] on button "button" at bounding box center [324, 127] width 14 height 14
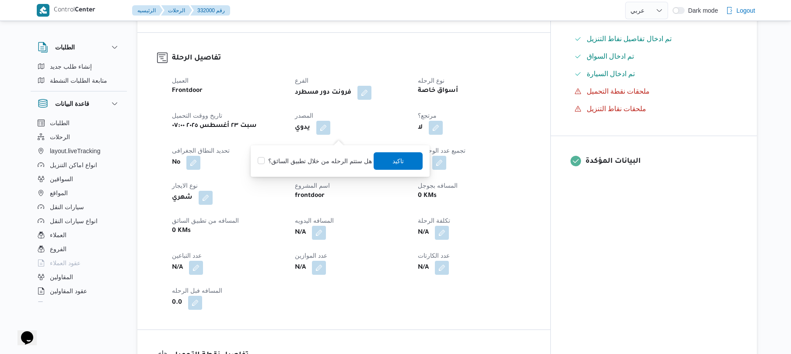
click at [345, 162] on label "هل ستتم الرحله من خلال تطبيق السائق؟" at bounding box center [315, 161] width 114 height 11
checkbox input "true"
click at [387, 158] on span "تاكيد" at bounding box center [398, 161] width 49 height 18
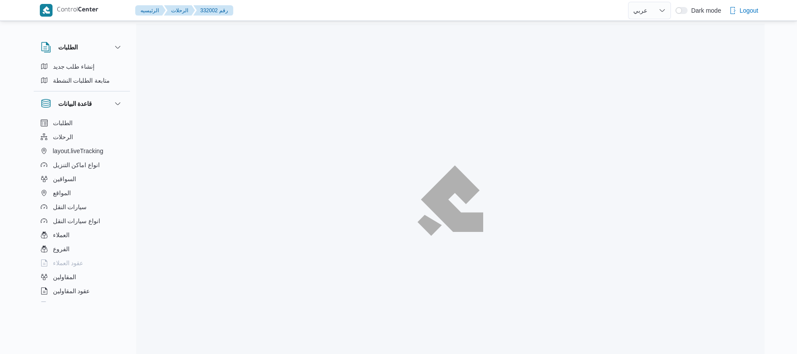
select select "ar"
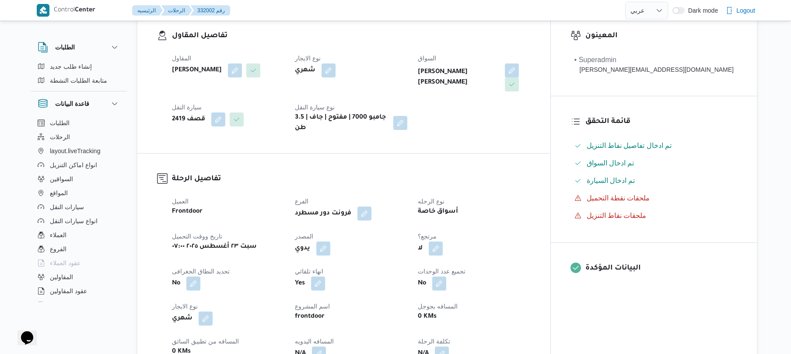
scroll to position [186, 0]
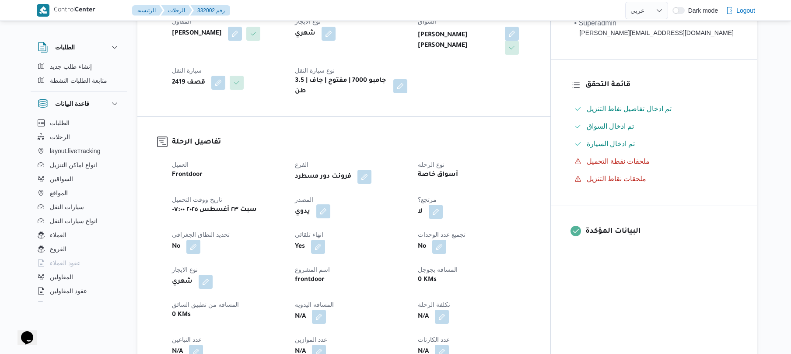
click at [331, 207] on button "button" at bounding box center [324, 211] width 14 height 14
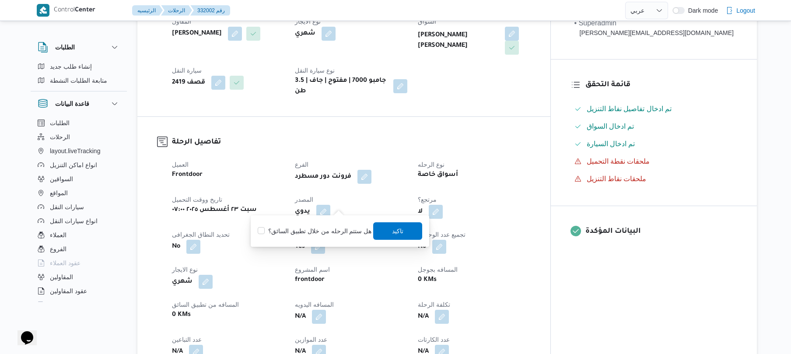
click at [334, 226] on label "هل ستتم الرحله من خلال تطبيق السائق؟" at bounding box center [315, 231] width 114 height 11
checkbox input "true"
click at [384, 230] on span "تاكيد" at bounding box center [398, 231] width 49 height 18
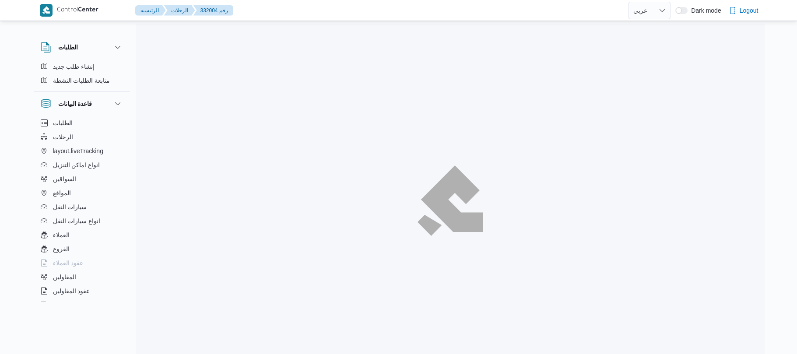
select select "ar"
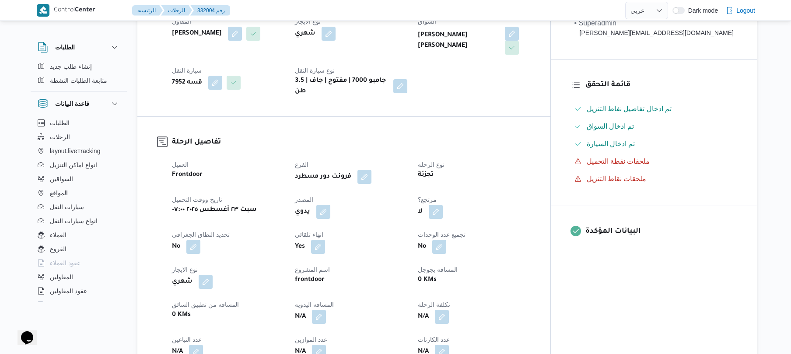
scroll to position [210, 0]
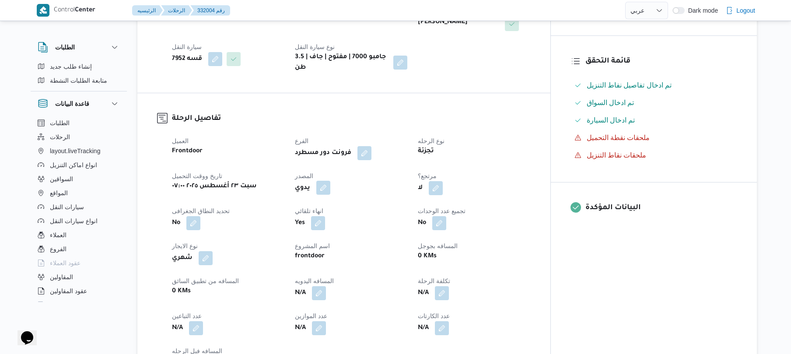
click at [331, 183] on button "button" at bounding box center [324, 188] width 14 height 14
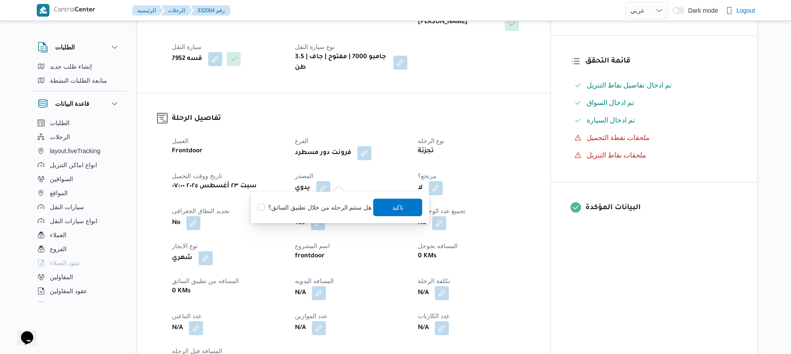
click at [332, 211] on label "هل ستتم الرحله من خلال تطبيق السائق؟" at bounding box center [315, 207] width 114 height 11
checkbox input "true"
click at [386, 207] on span "تاكيد" at bounding box center [398, 207] width 49 height 18
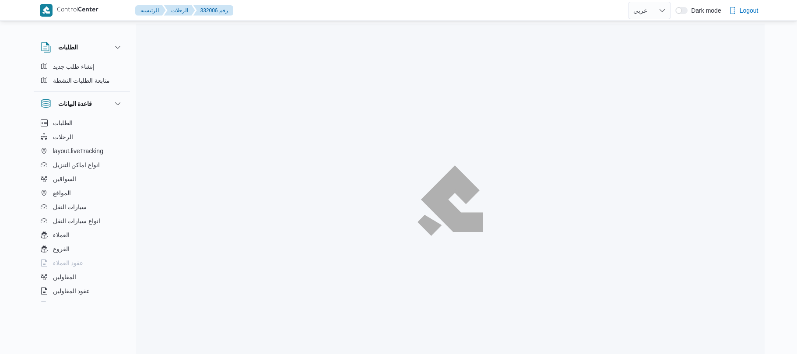
select select "ar"
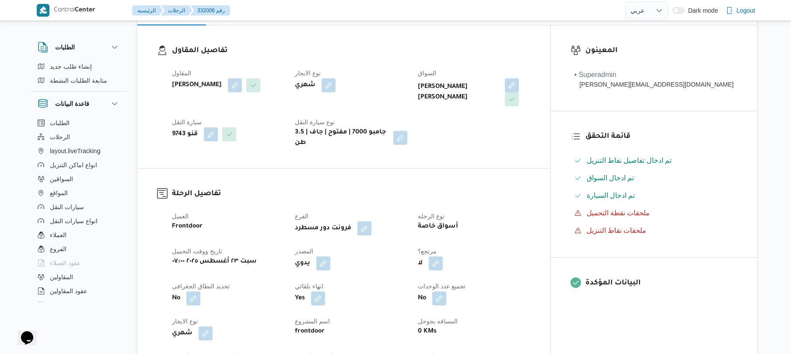
scroll to position [140, 0]
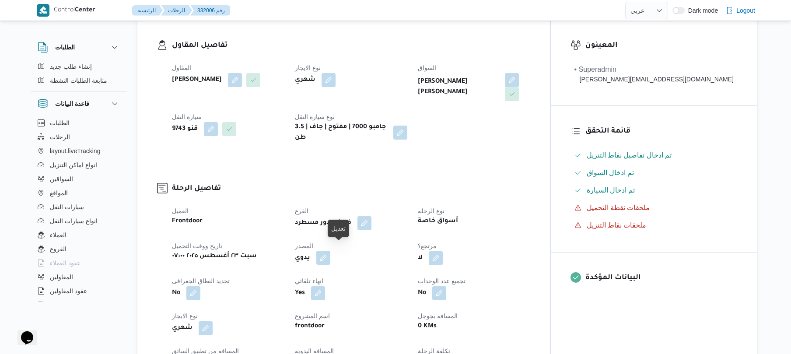
click at [331, 251] on button "button" at bounding box center [324, 258] width 14 height 14
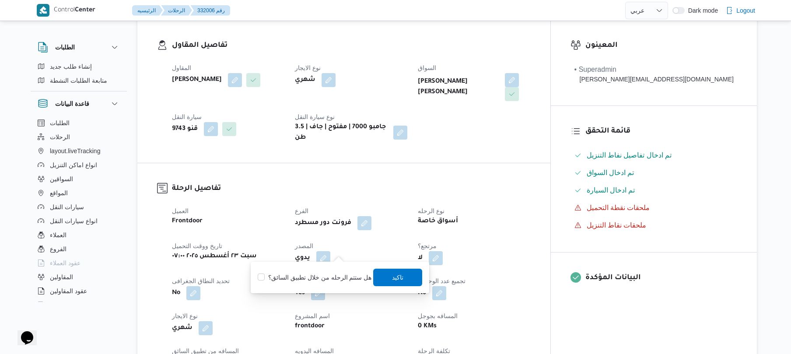
click at [330, 279] on label "هل ستتم الرحله من خلال تطبيق السائق؟" at bounding box center [315, 277] width 114 height 11
checkbox input "true"
click at [382, 276] on span "تاكيد" at bounding box center [398, 277] width 49 height 18
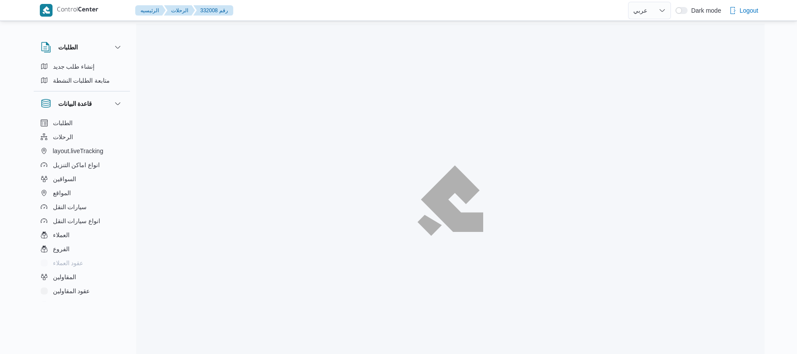
select select "ar"
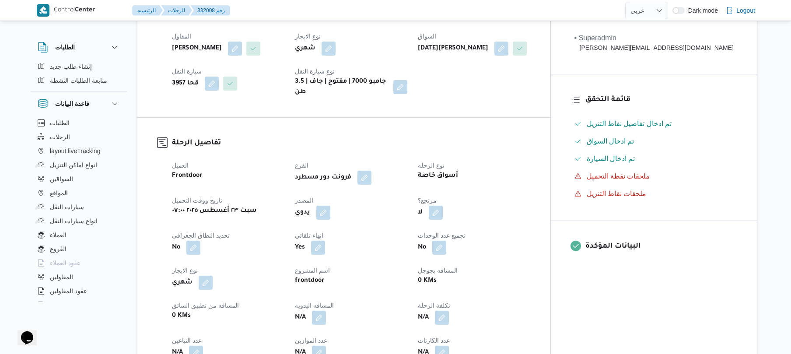
scroll to position [233, 0]
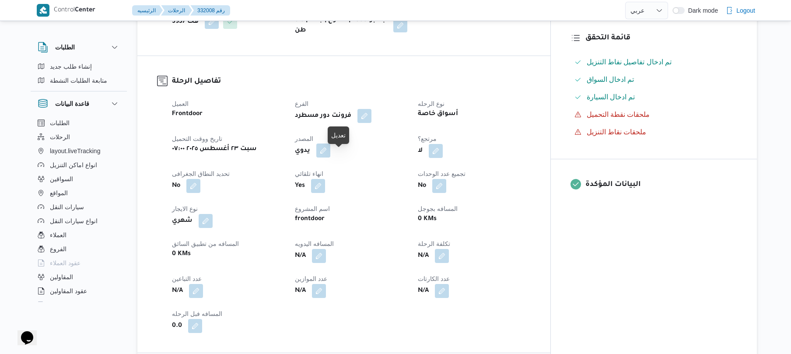
click at [331, 155] on button "button" at bounding box center [324, 151] width 14 height 14
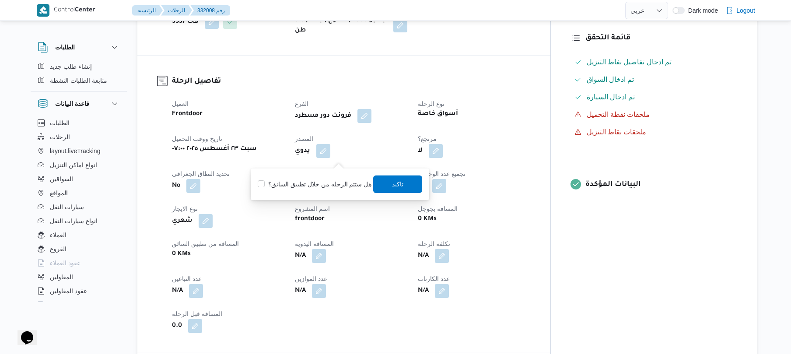
click at [337, 180] on label "هل ستتم الرحله من خلال تطبيق السائق؟" at bounding box center [315, 184] width 114 height 11
checkbox input "true"
click at [393, 181] on span "تاكيد" at bounding box center [398, 184] width 11 height 11
